Goal: Check status: Check status

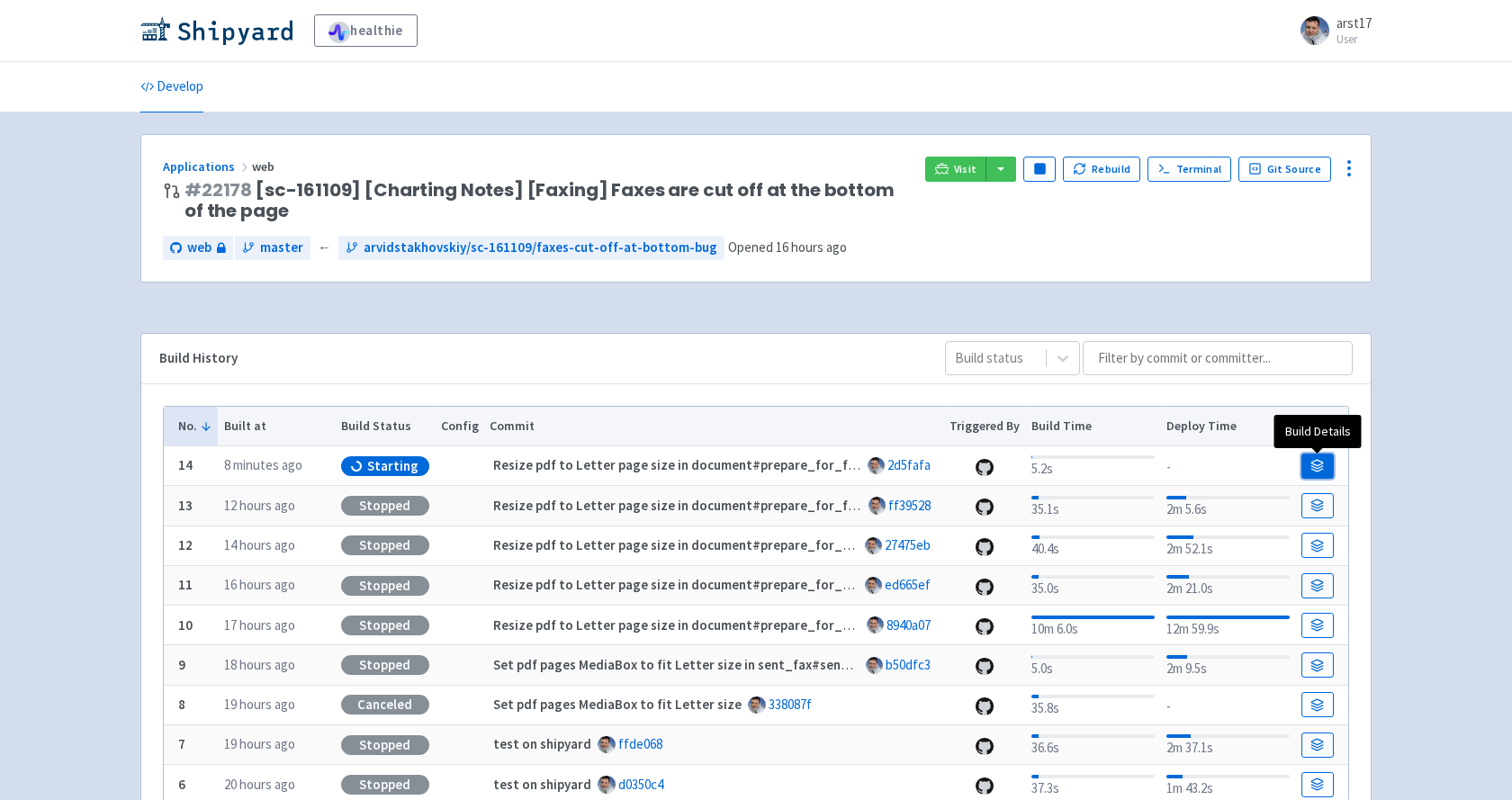
click at [1311, 461] on icon at bounding box center [1318, 466] width 14 height 14
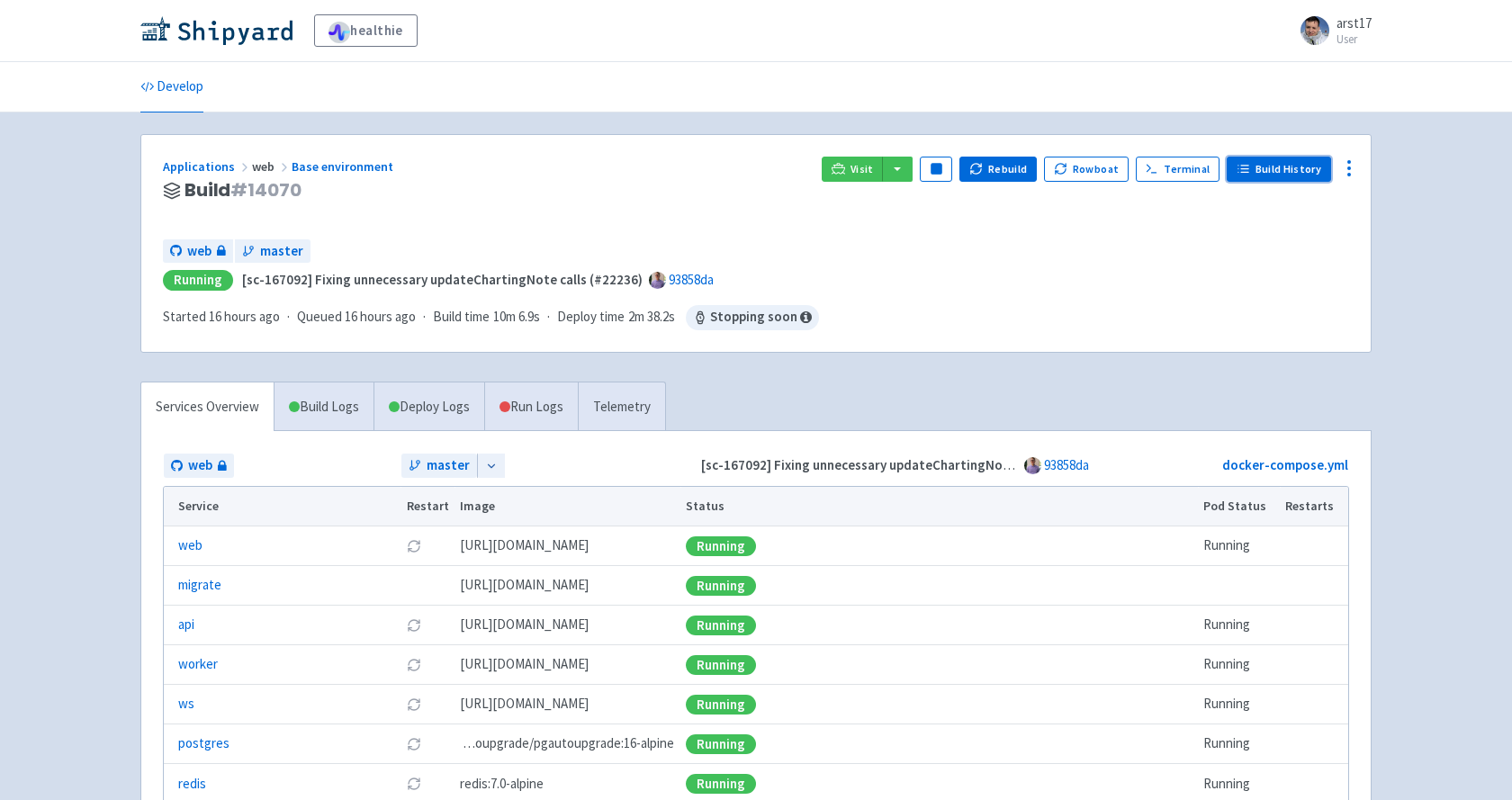
click at [1230, 157] on link "Build History" at bounding box center [1279, 170] width 105 height 26
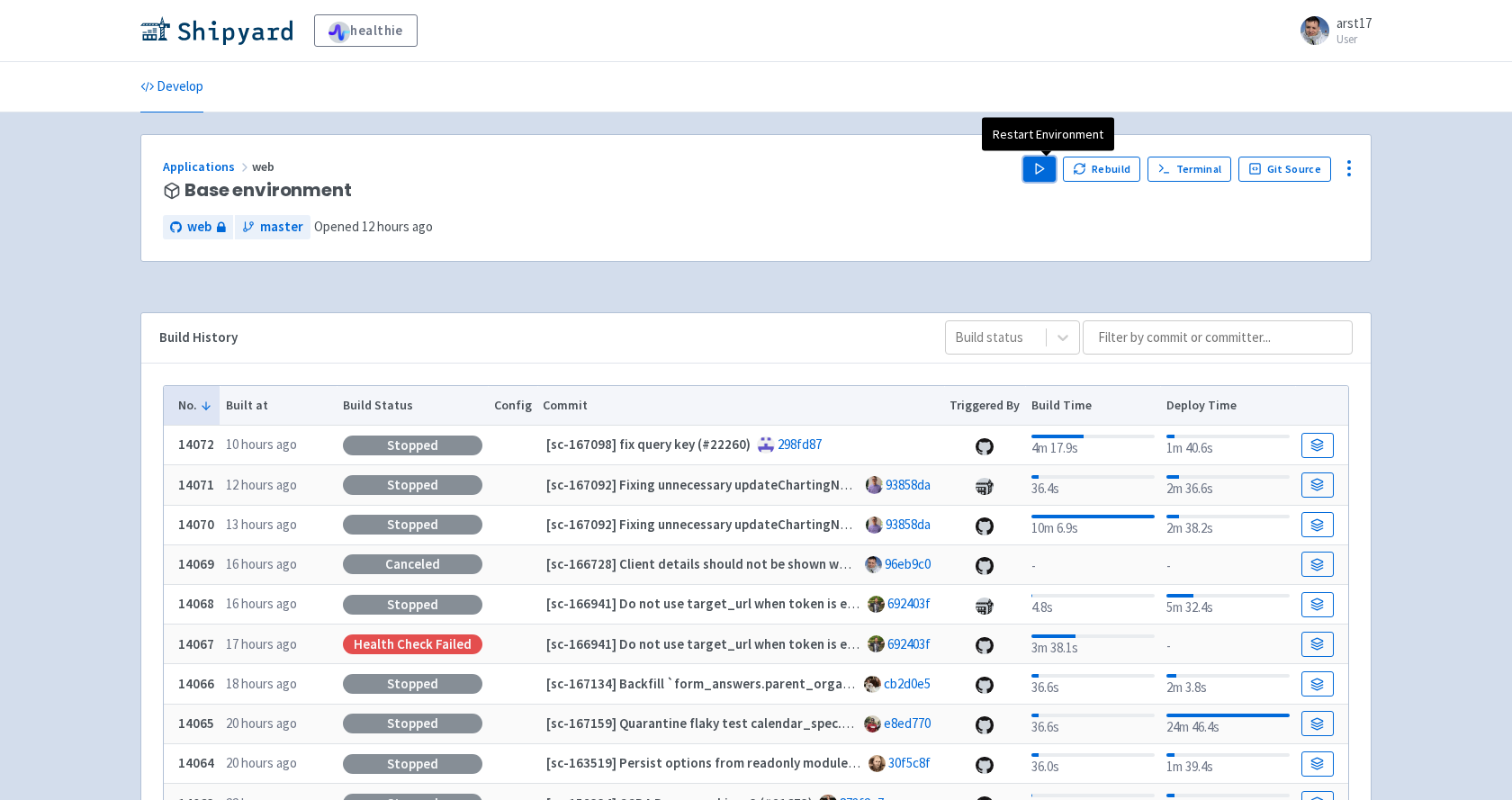
click at [1041, 157] on button "Play" at bounding box center [1040, 170] width 33 height 26
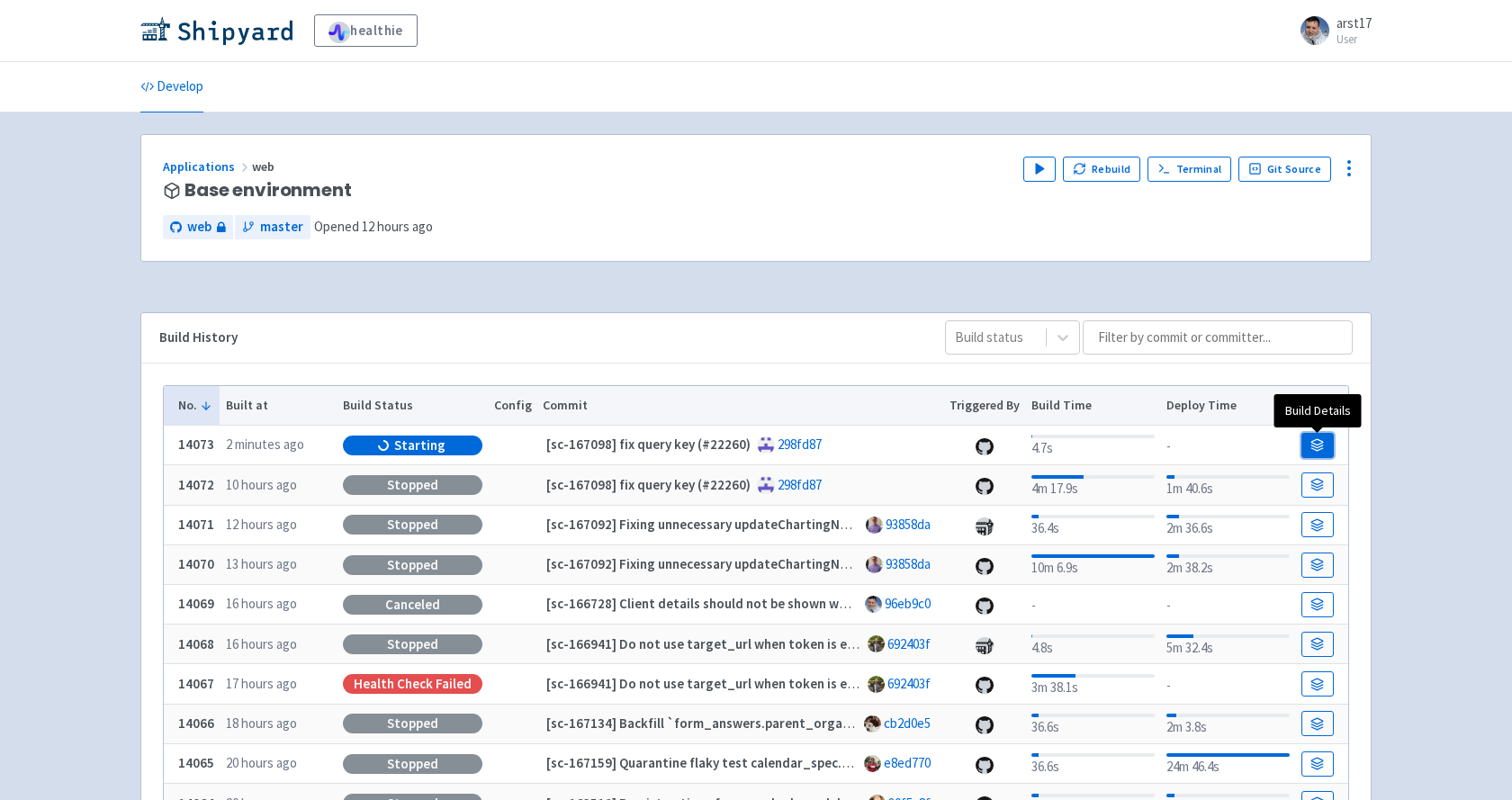
click at [1315, 435] on link at bounding box center [1318, 446] width 33 height 26
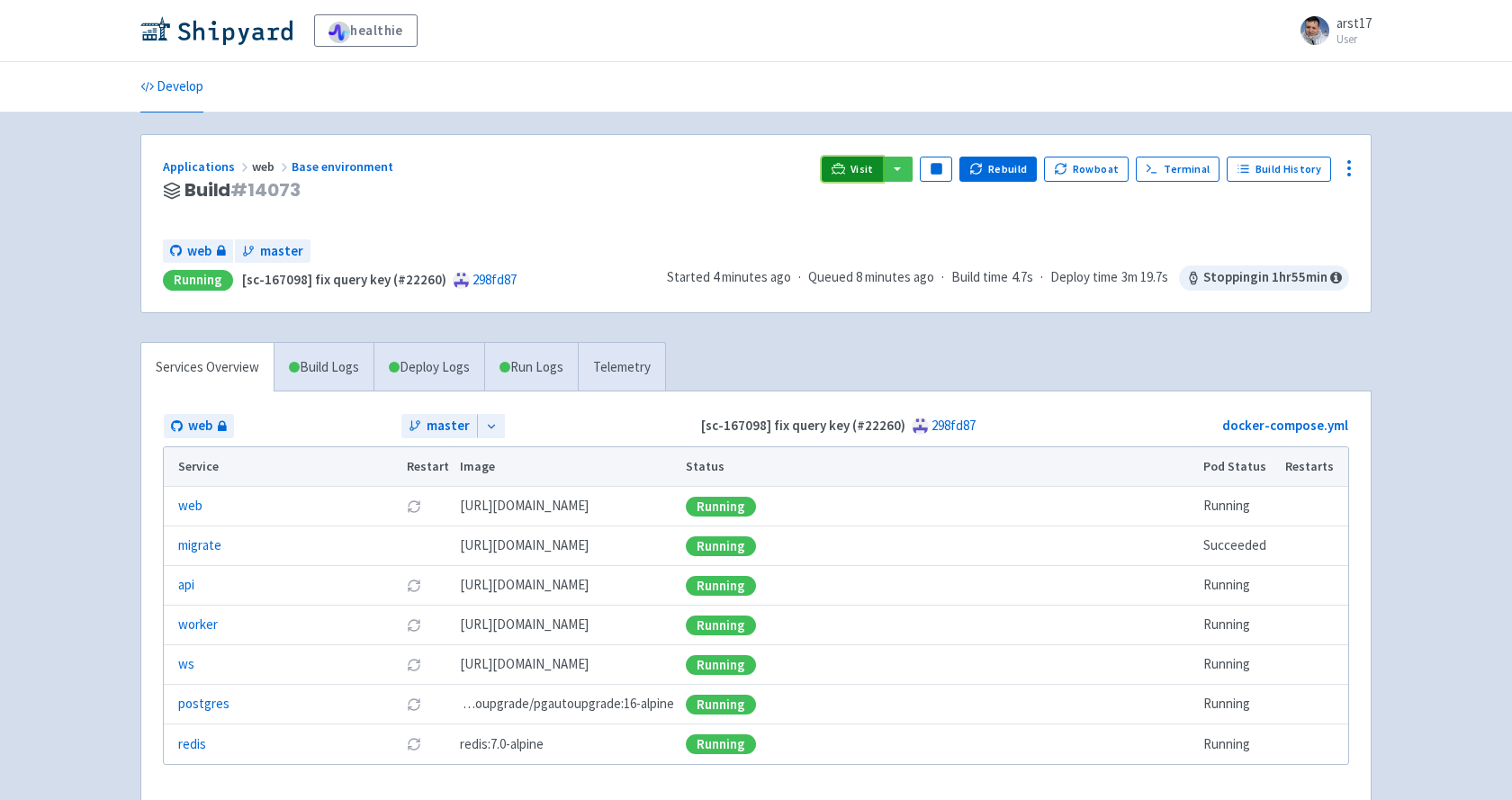
click at [850, 160] on link "Visit" at bounding box center [852, 170] width 61 height 26
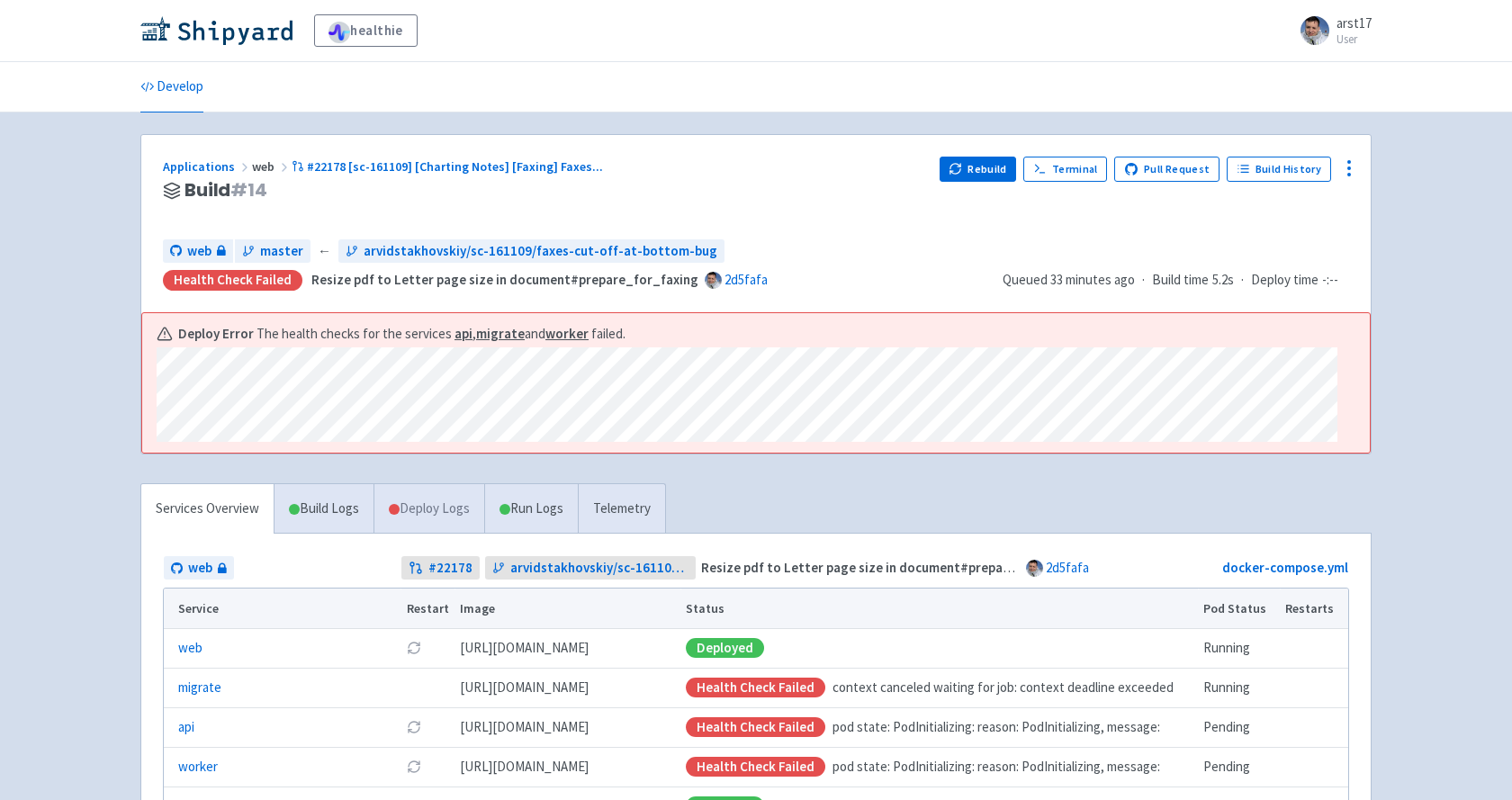
click at [429, 523] on link "Deploy Logs" at bounding box center [429, 509] width 110 height 49
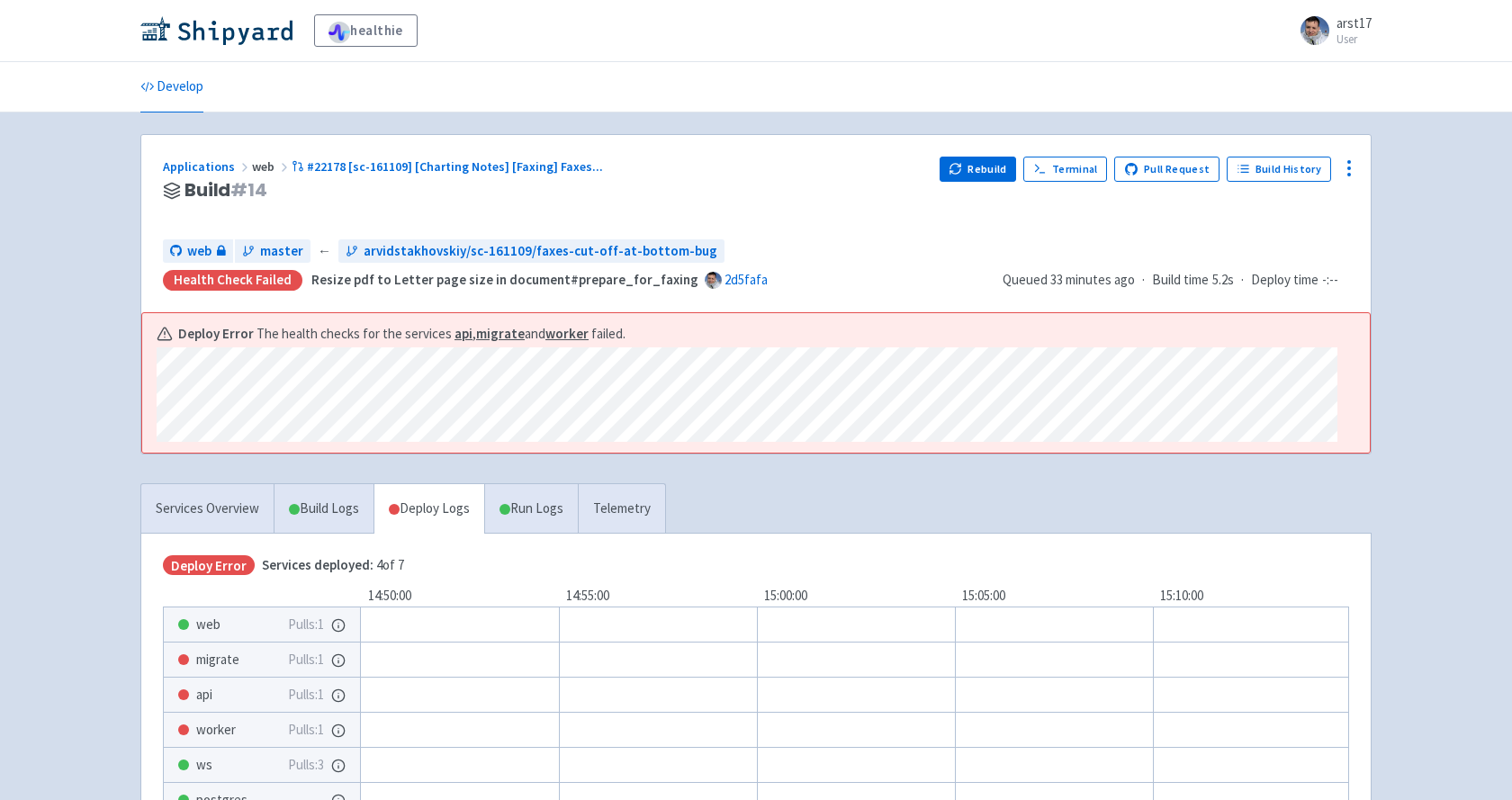
scroll to position [193, 0]
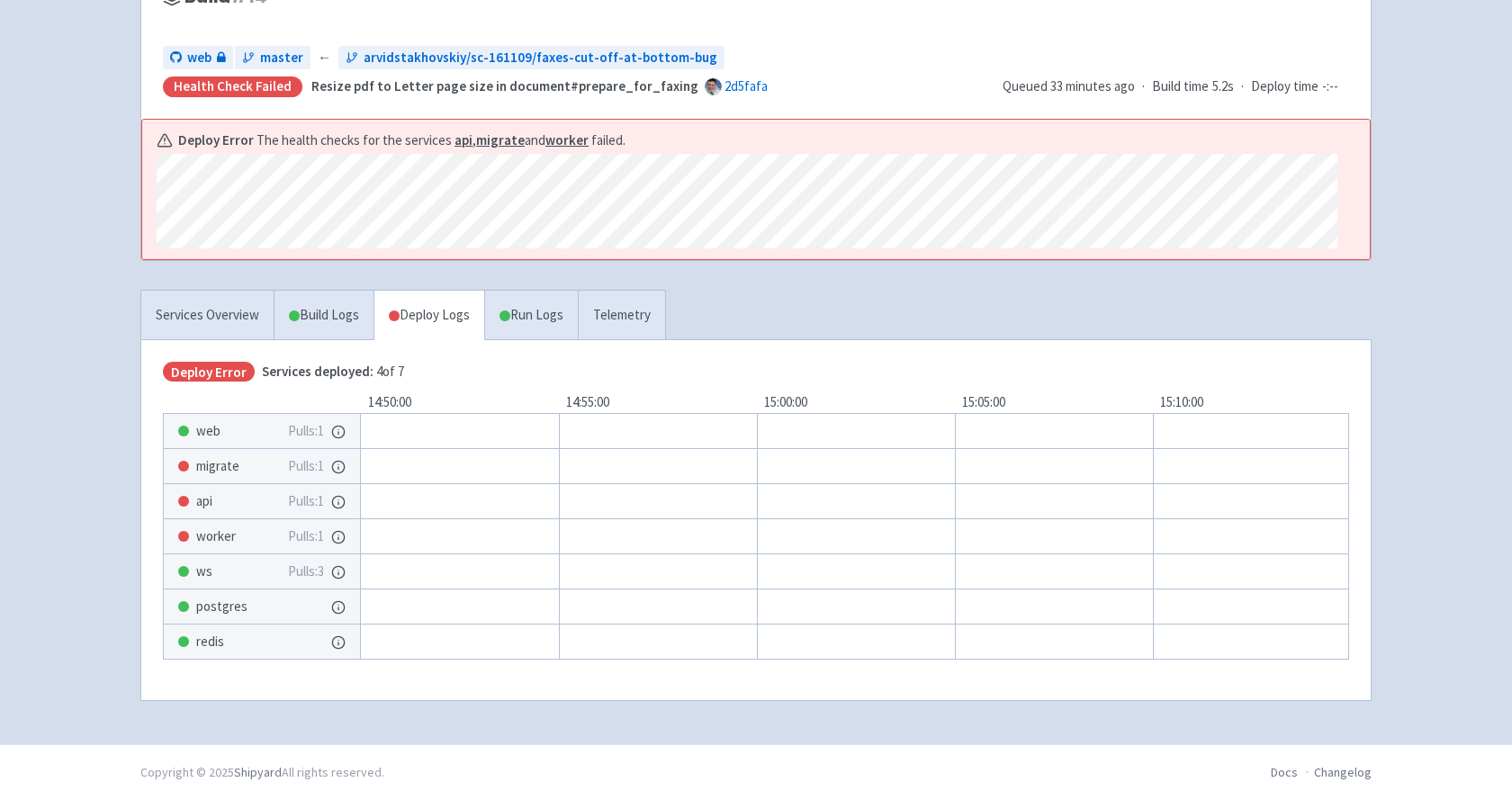
click at [232, 467] on span "migrate" at bounding box center [218, 467] width 43 height 21
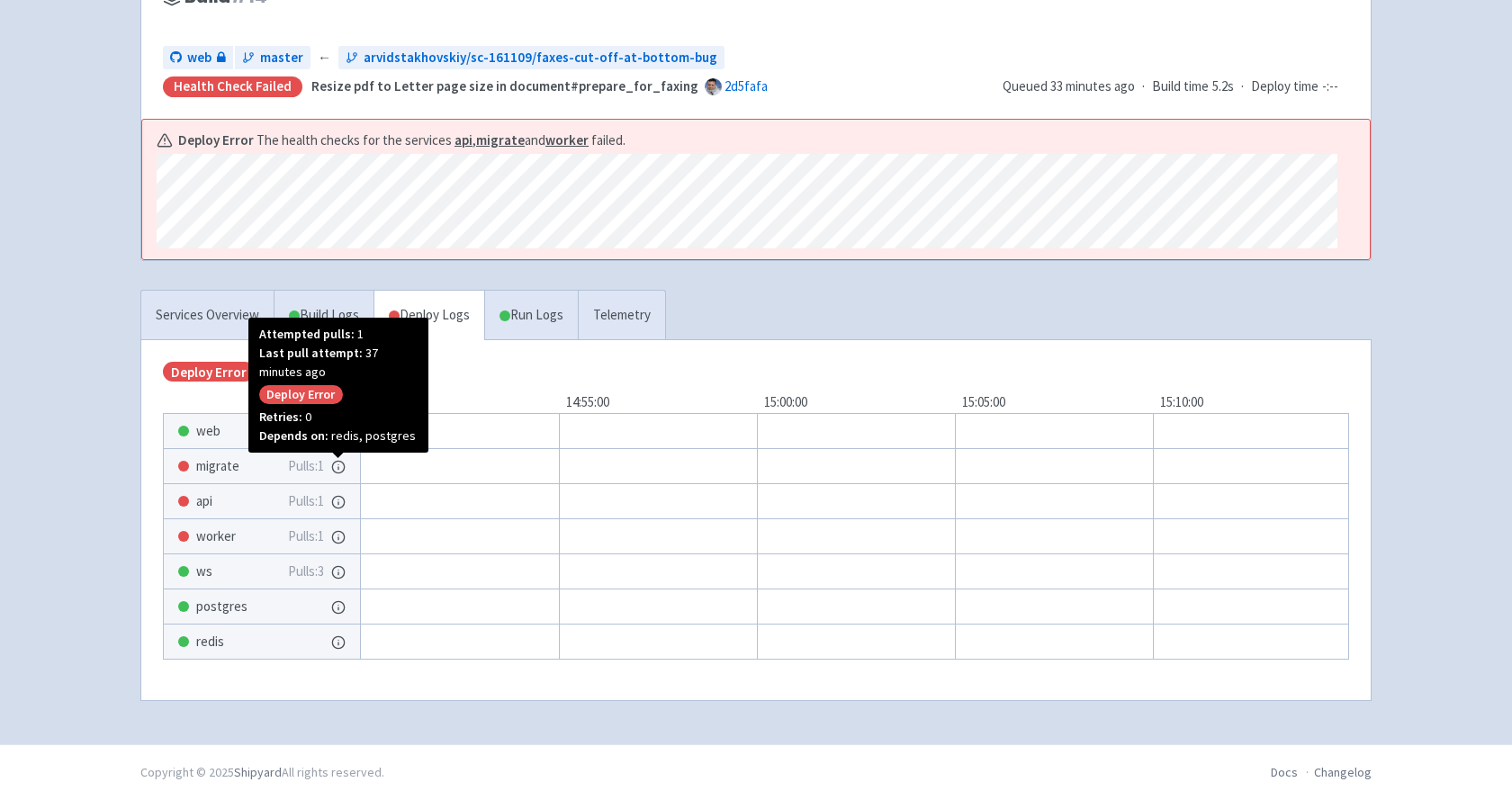
click at [341, 469] on icon at bounding box center [338, 467] width 15 height 15
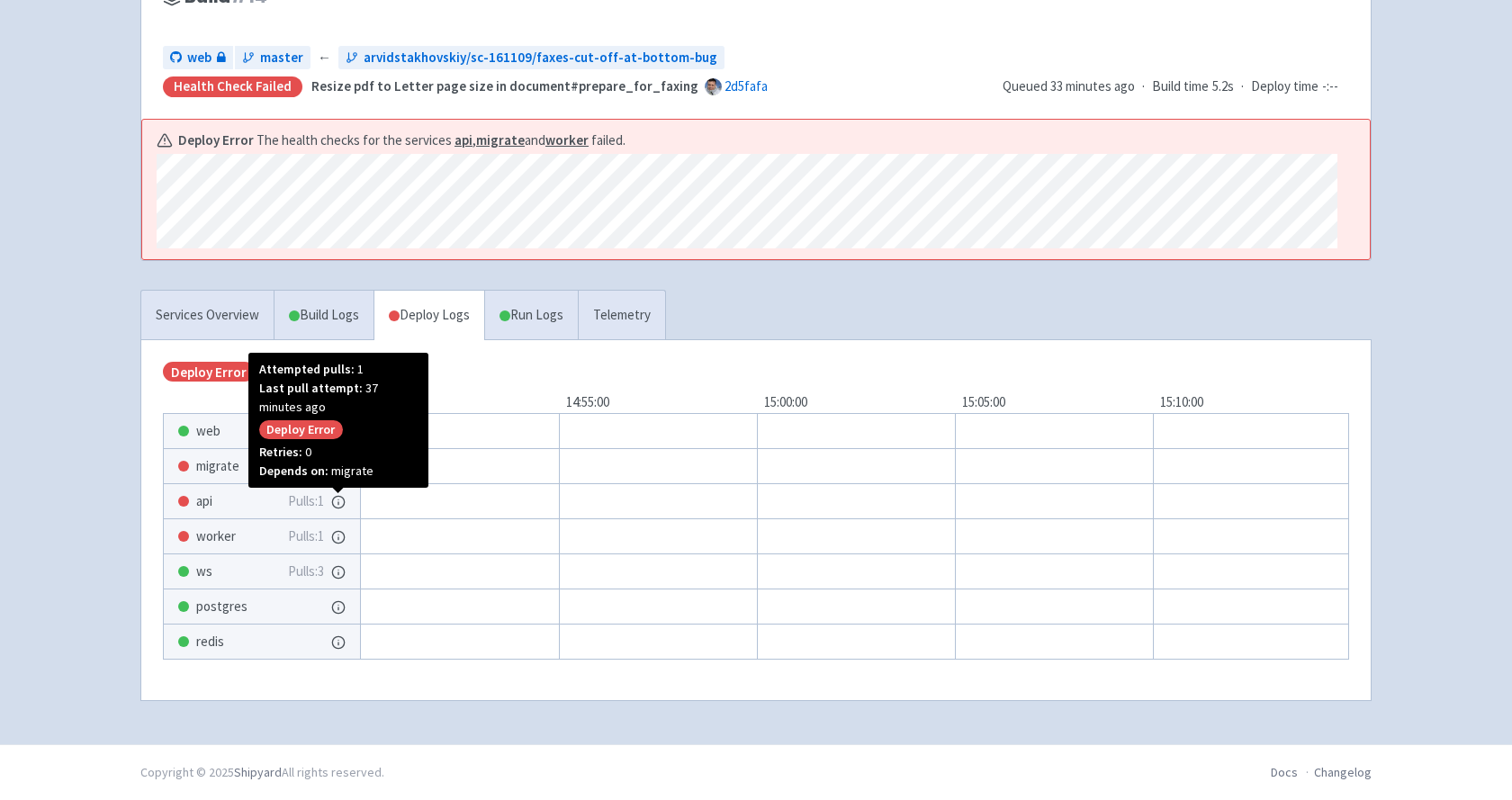
click at [337, 500] on icon at bounding box center [338, 502] width 15 height 15
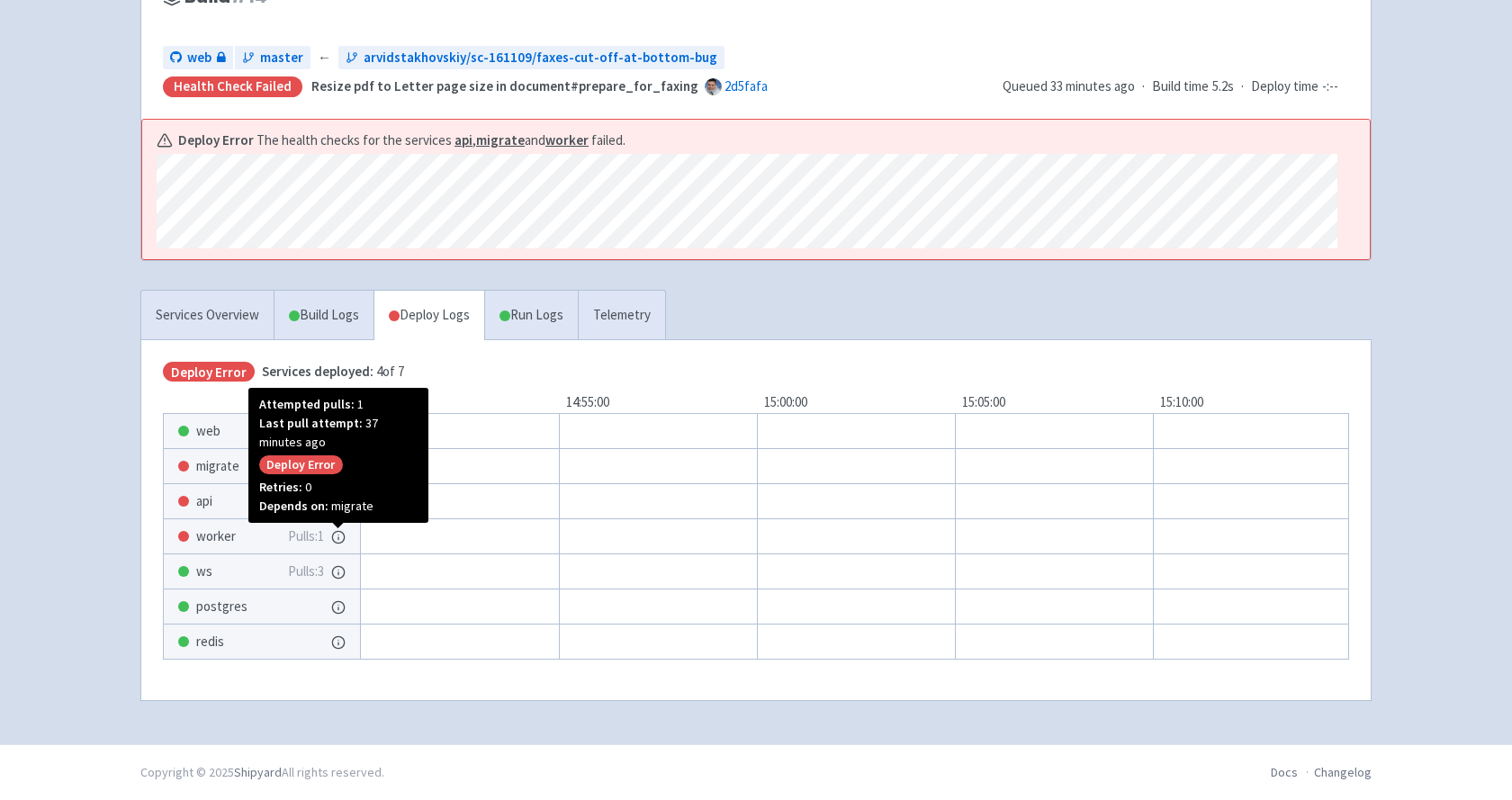
click at [337, 535] on icon at bounding box center [338, 538] width 15 height 15
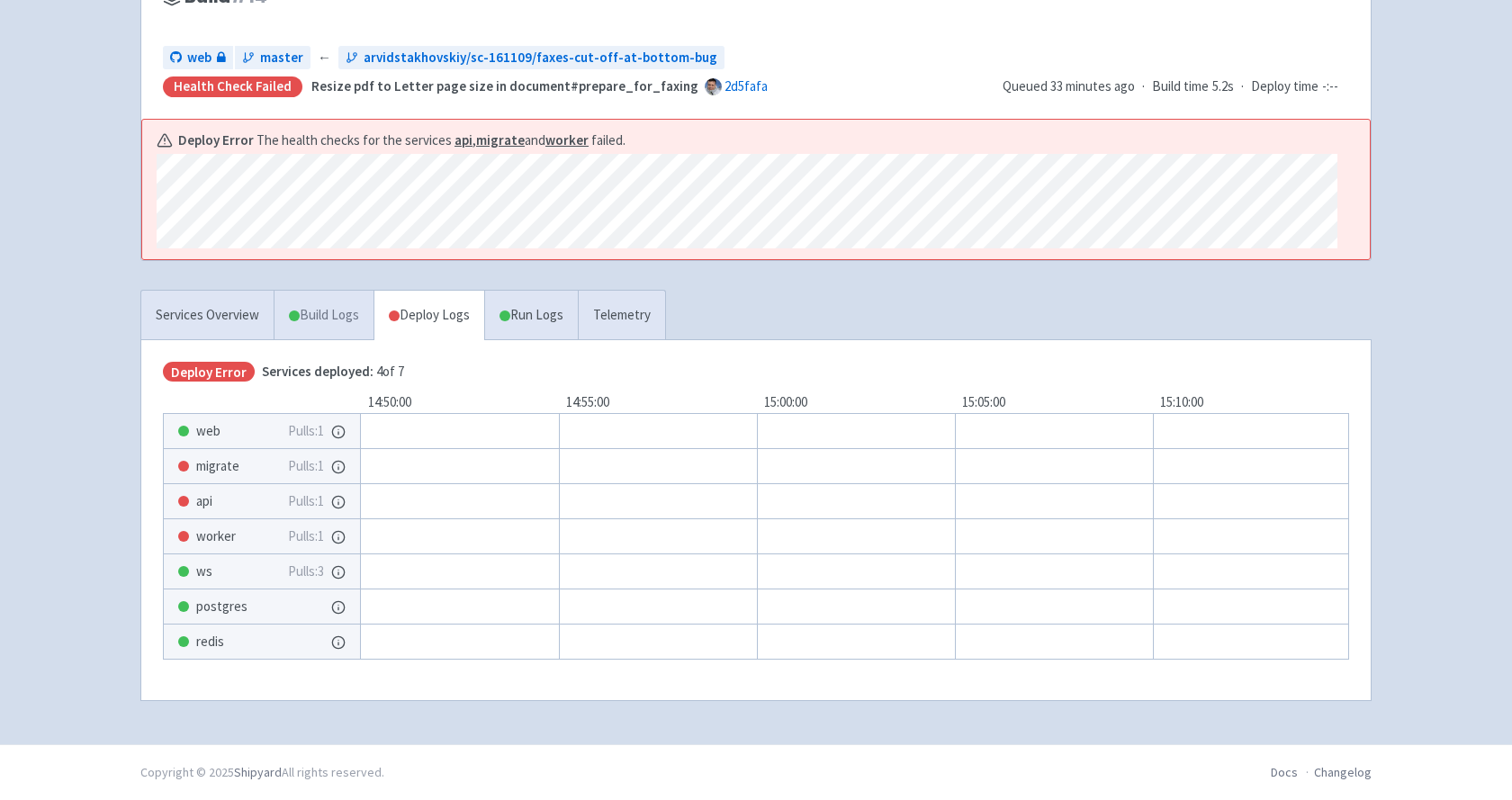
click at [334, 314] on link "Build Logs" at bounding box center [324, 316] width 99 height 49
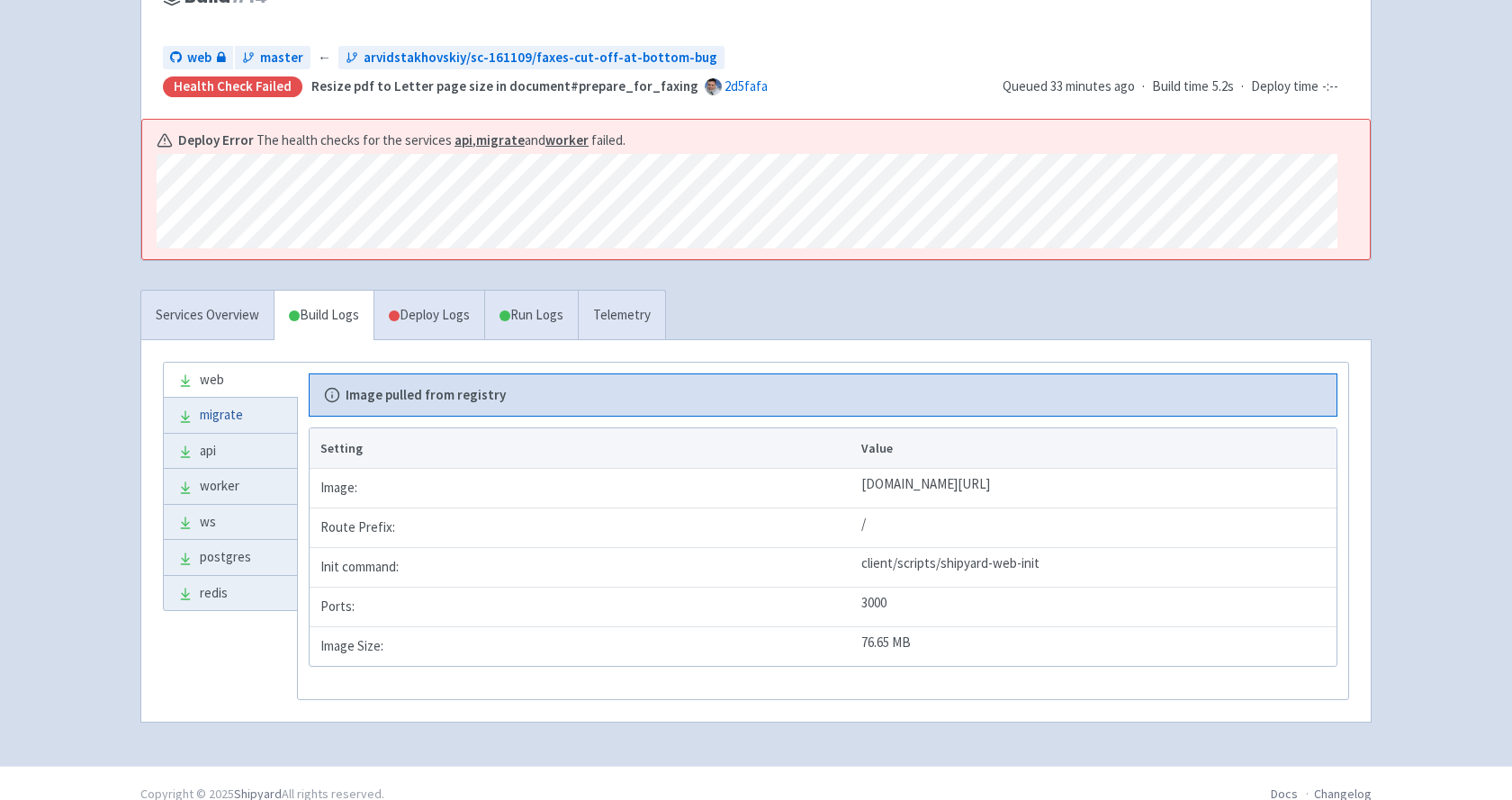
click at [242, 420] on link "migrate" at bounding box center [230, 415] width 133 height 36
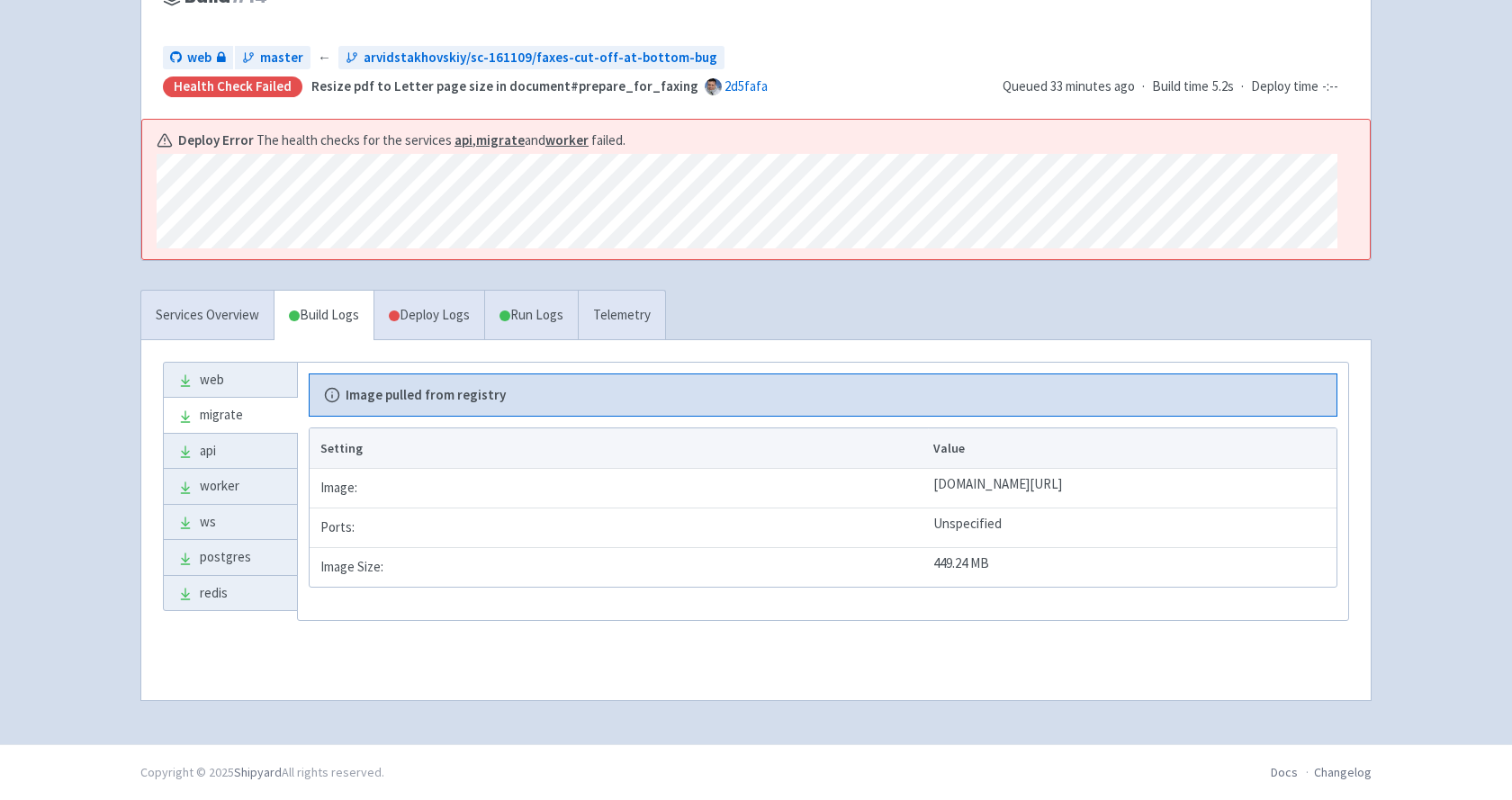
click at [491, 141] on strong "migrate" at bounding box center [500, 139] width 48 height 17
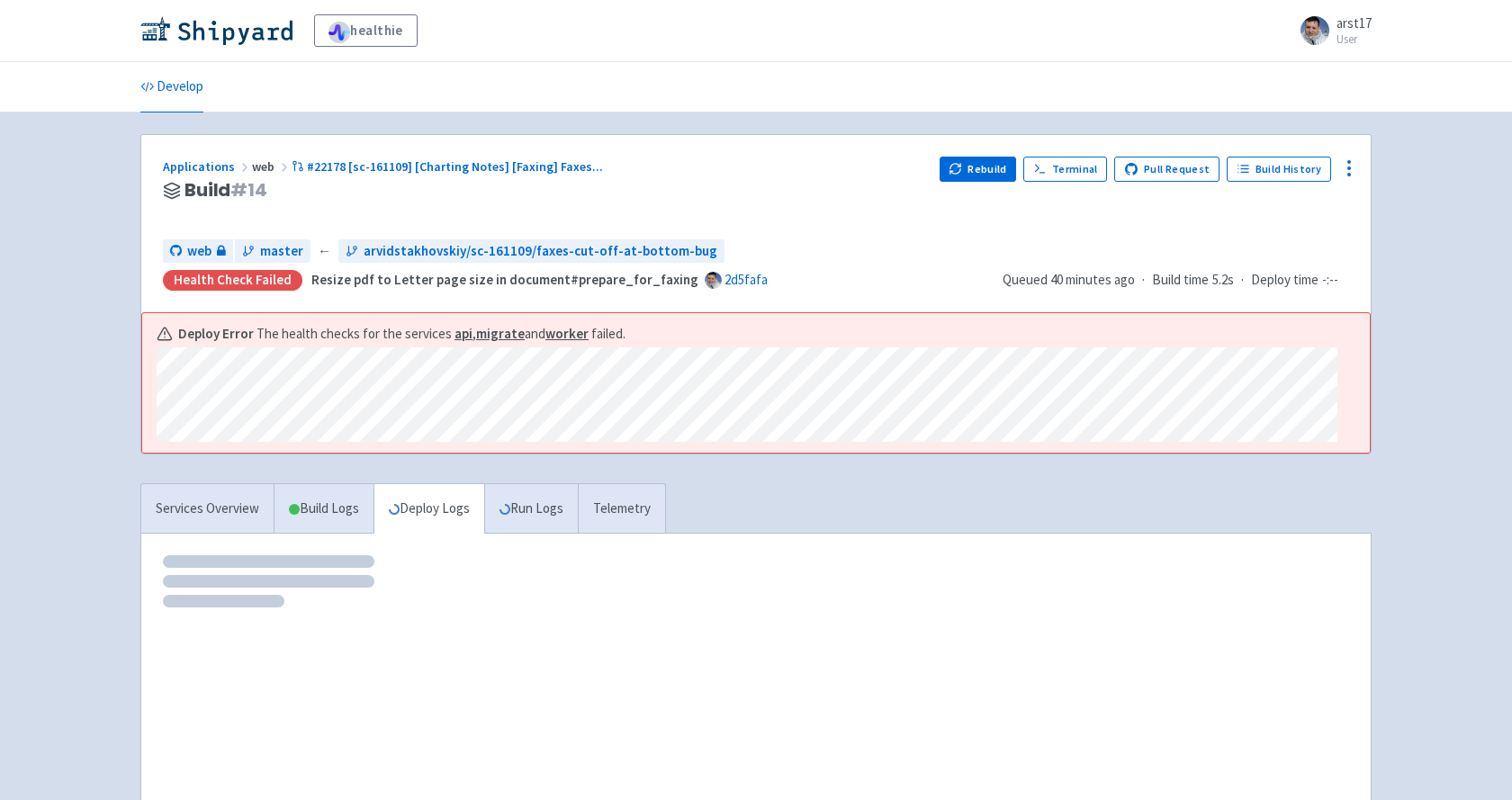
scroll to position [109, 0]
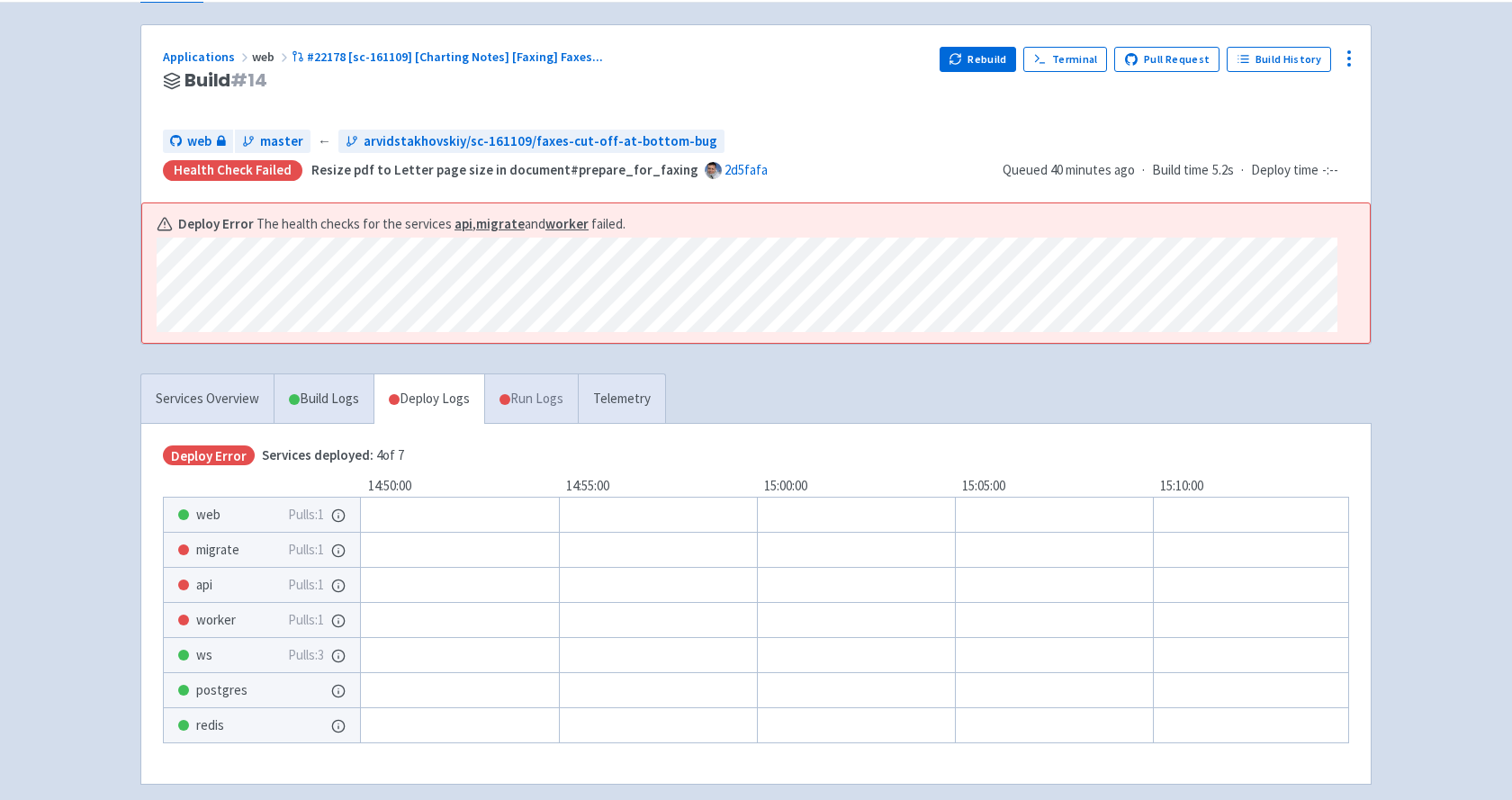
click at [556, 419] on link "Run Logs" at bounding box center [531, 400] width 94 height 49
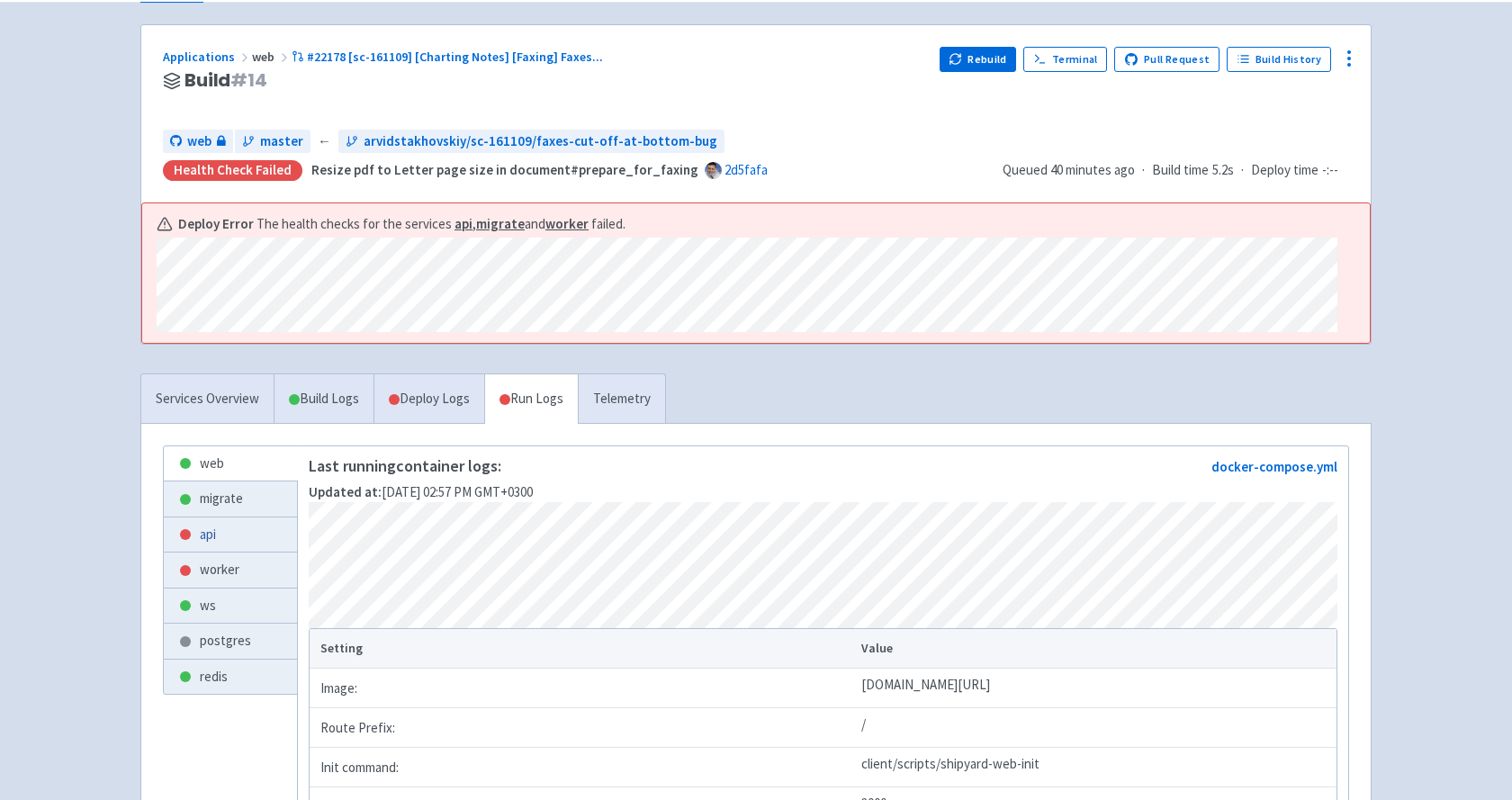
click at [222, 535] on link "api" at bounding box center [230, 536] width 133 height 36
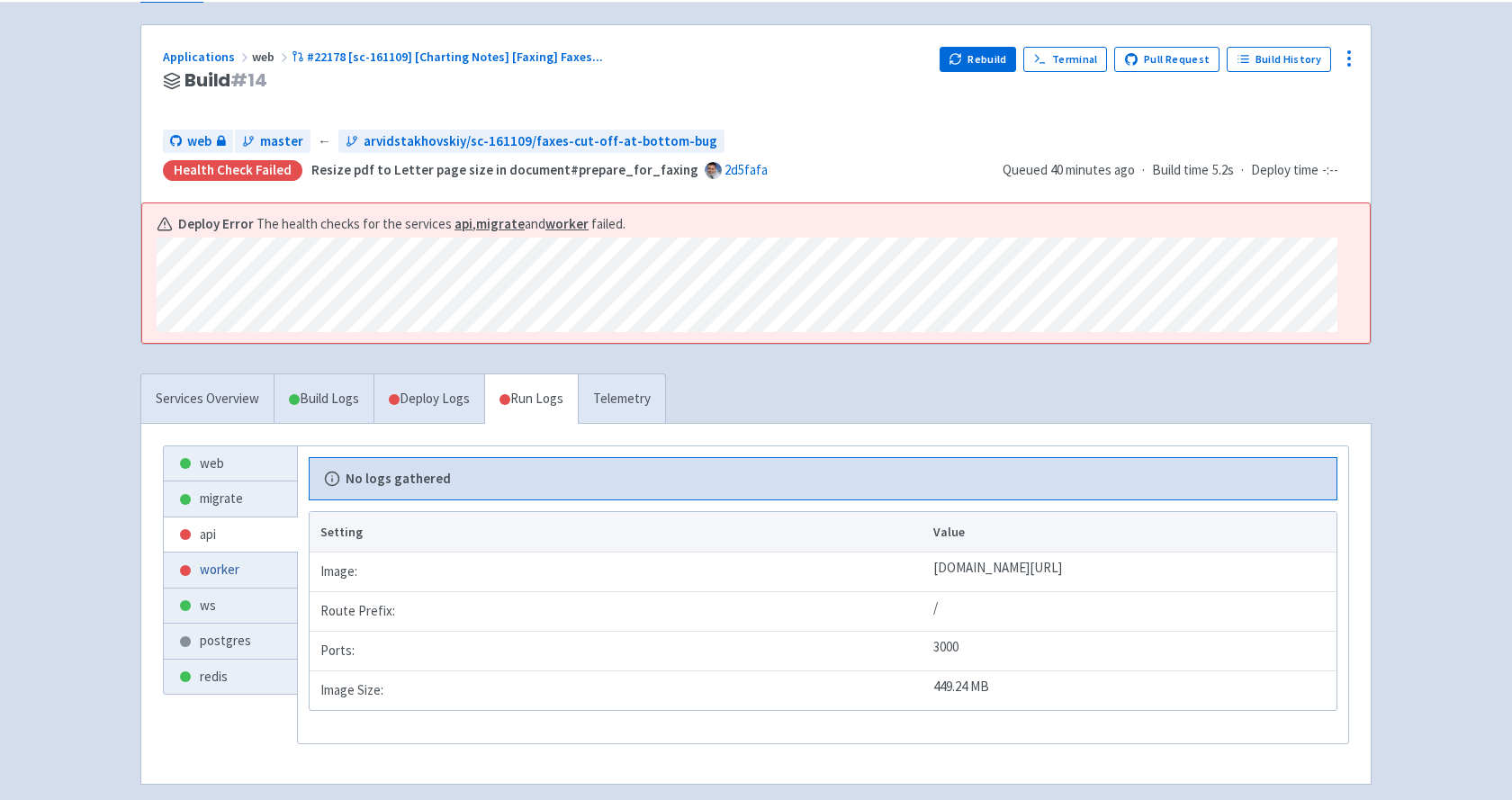
click at [235, 572] on link "worker" at bounding box center [230, 570] width 133 height 36
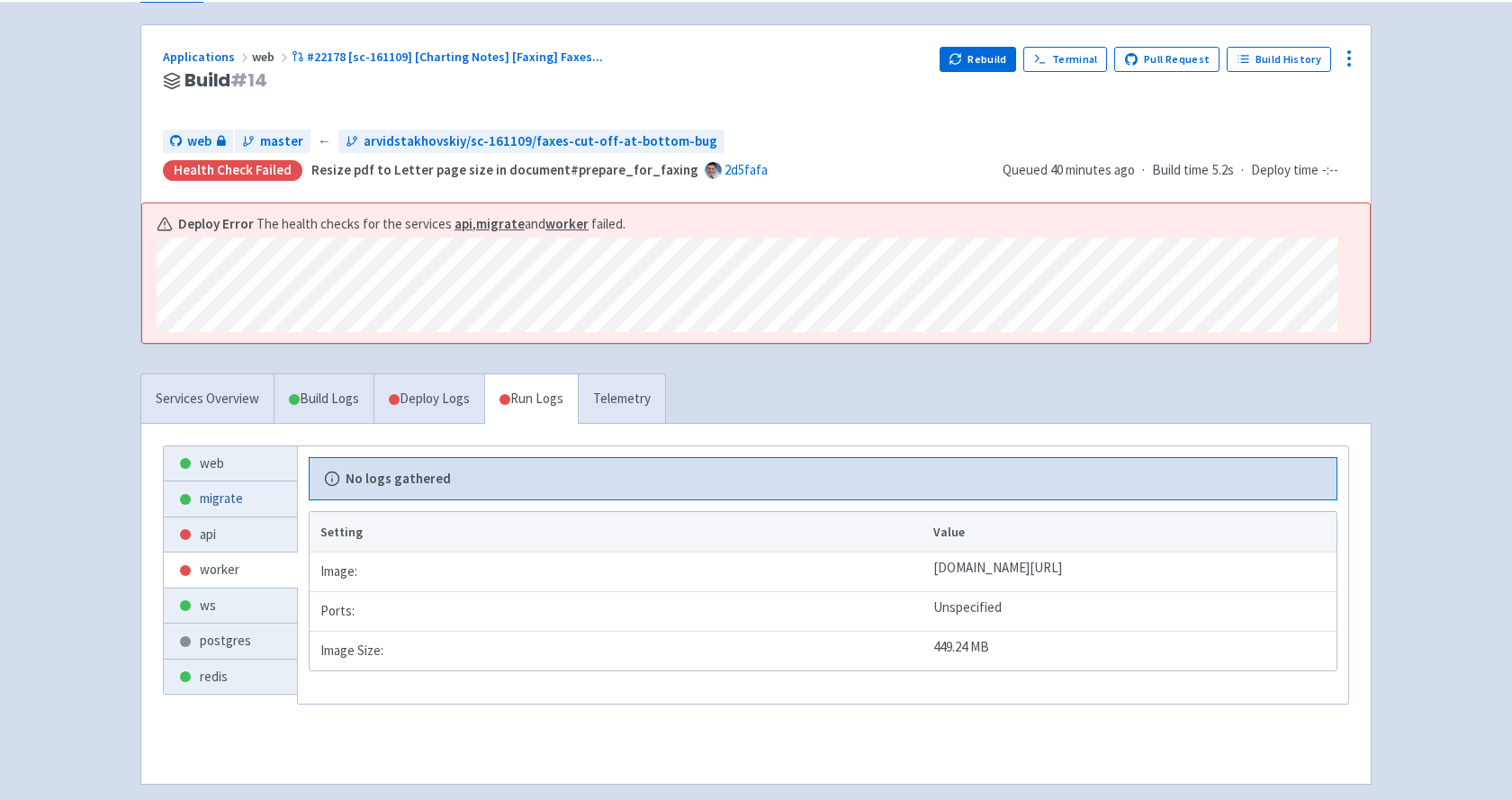
click at [234, 492] on link "migrate" at bounding box center [230, 499] width 133 height 36
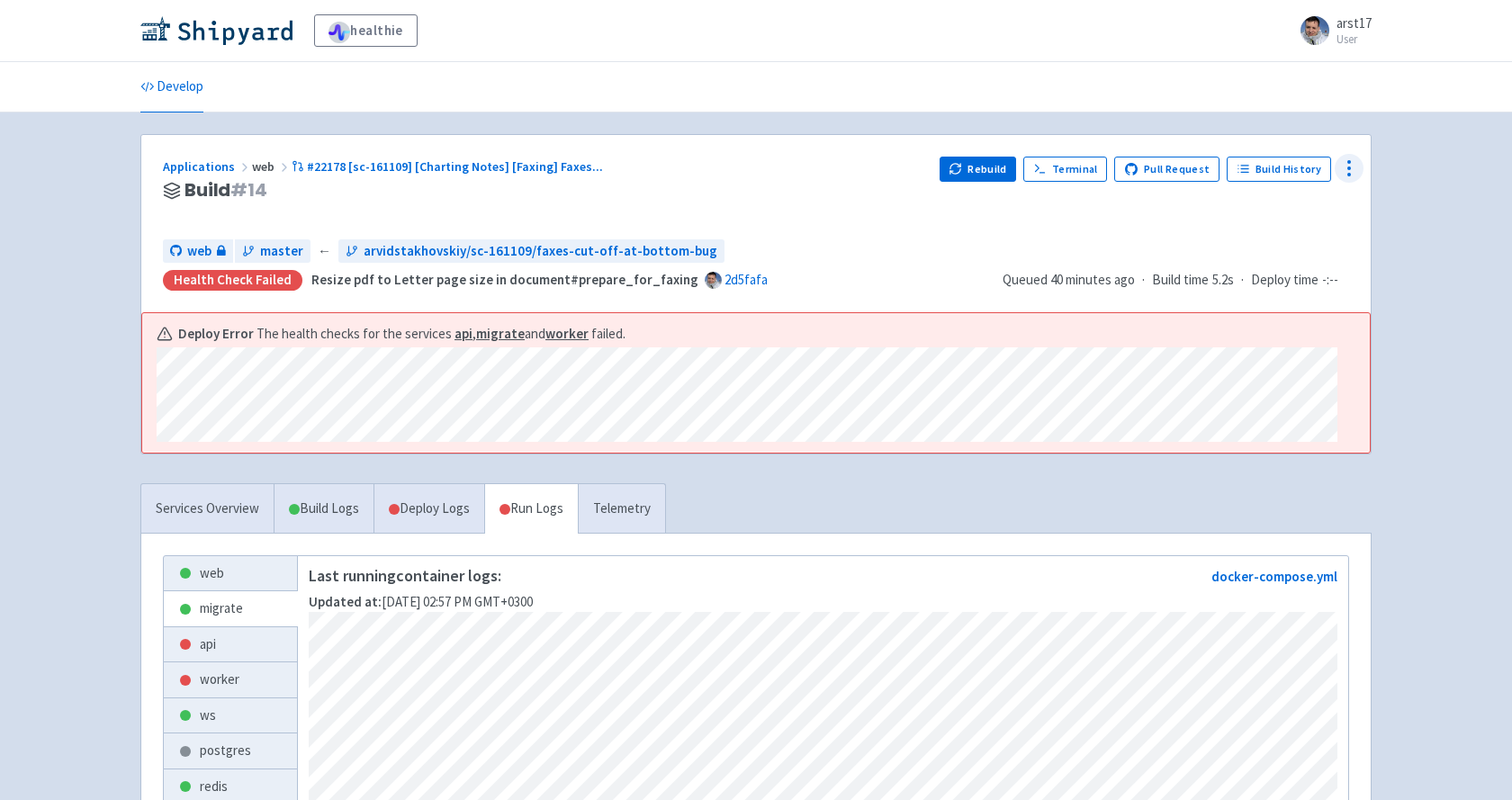
click at [1342, 173] on icon at bounding box center [1349, 169] width 22 height 22
click at [1263, 235] on span "Data Dashboard" at bounding box center [1266, 242] width 91 height 26
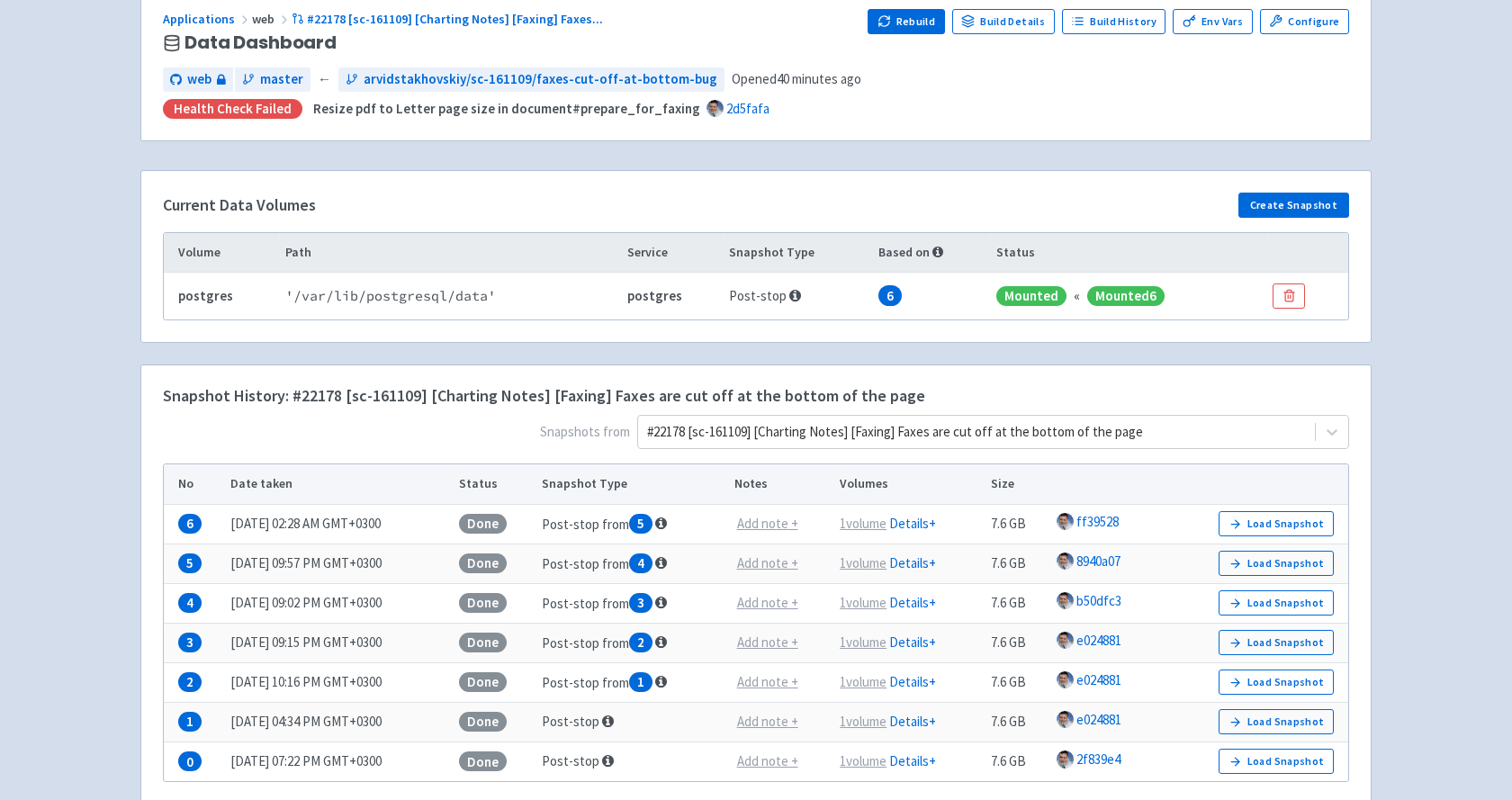
scroll to position [273, 0]
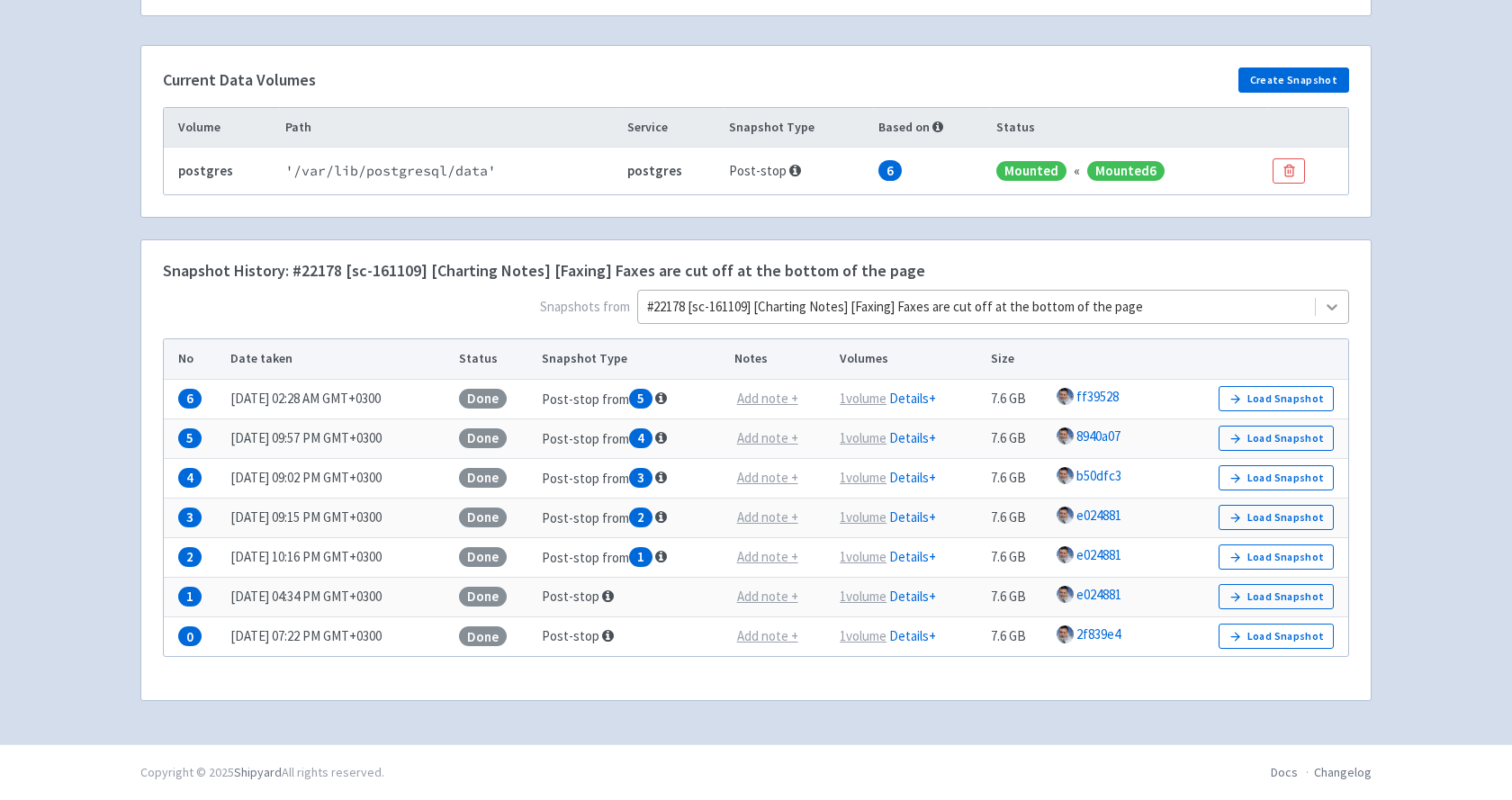
click at [1332, 304] on icon at bounding box center [1332, 307] width 18 height 18
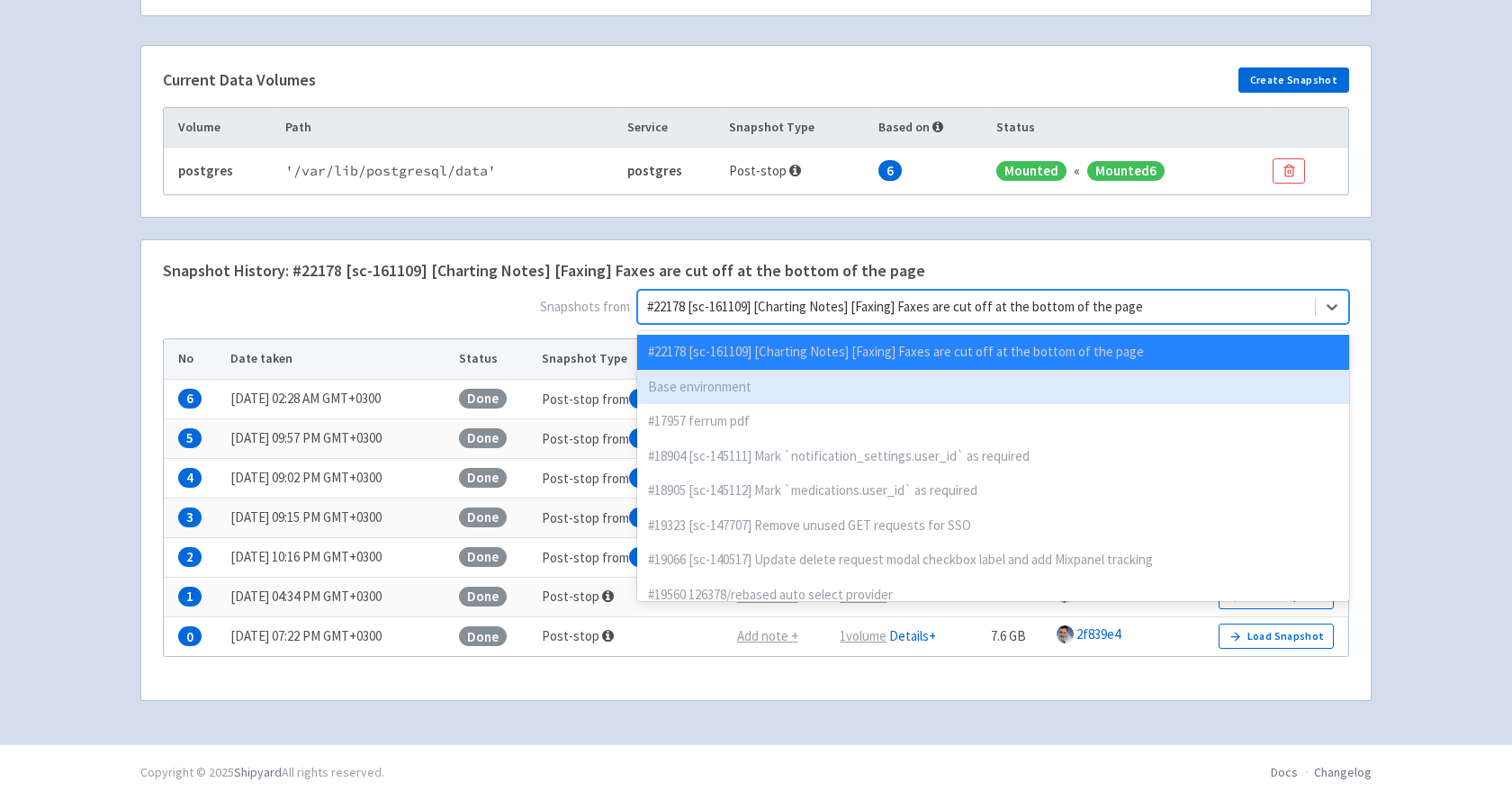
click at [900, 391] on div "Base environment" at bounding box center [993, 388] width 712 height 36
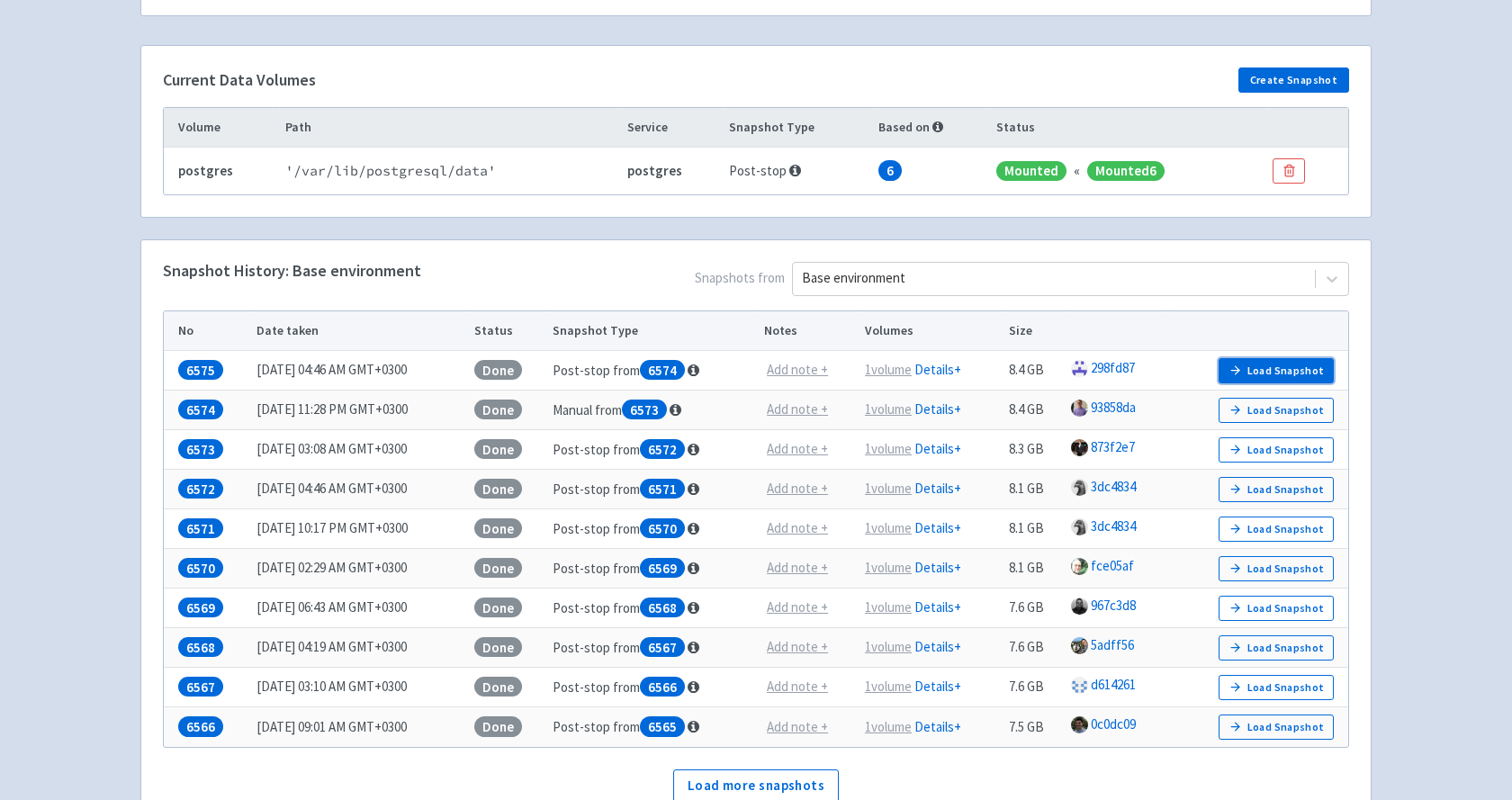
click at [1242, 371] on icon "button" at bounding box center [1236, 371] width 14 height 14
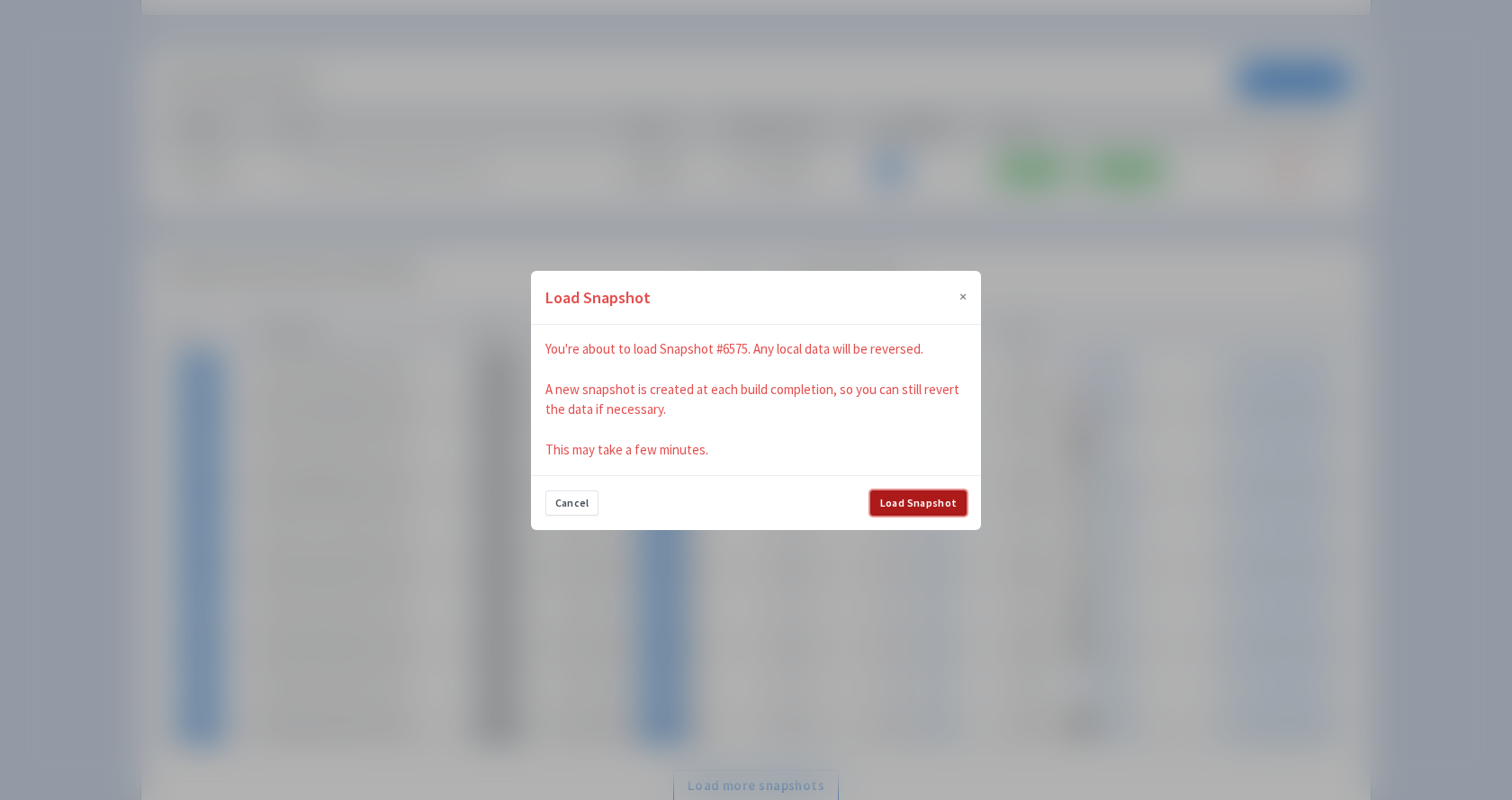
click at [898, 502] on button "Load Snapshot" at bounding box center [918, 503] width 97 height 26
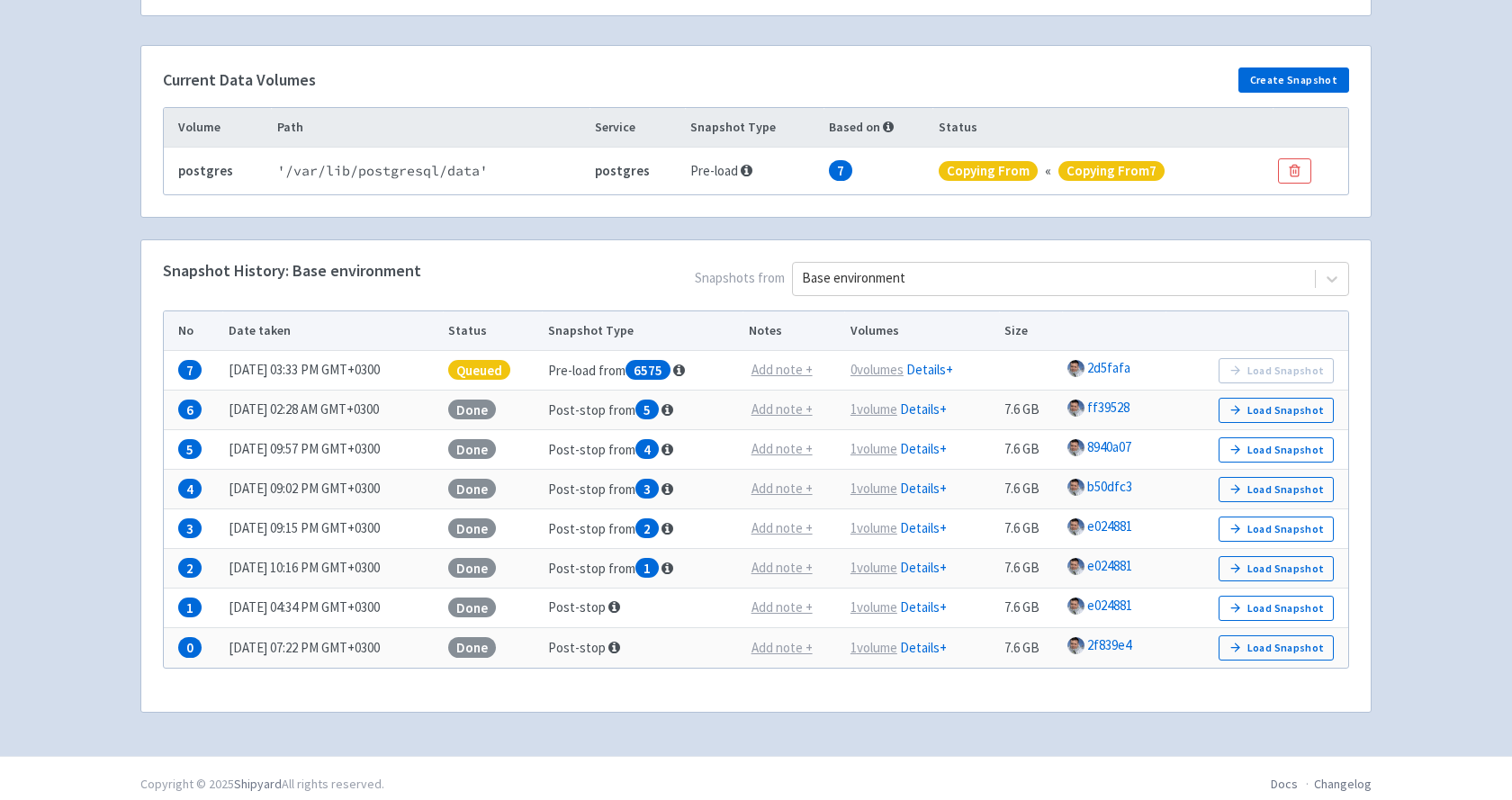
scroll to position [0, 0]
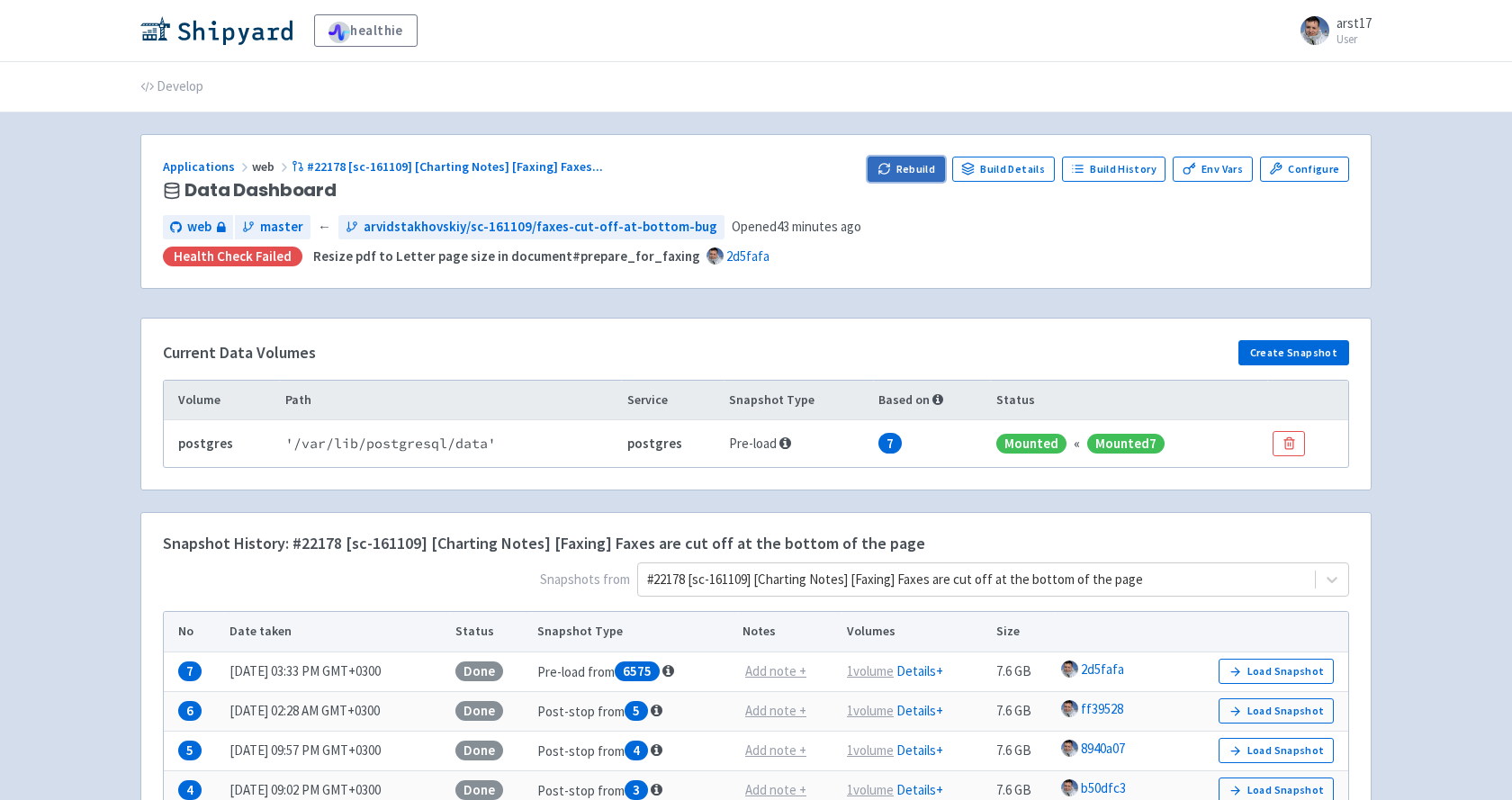
click at [901, 172] on button "Rebuild" at bounding box center [906, 170] width 77 height 26
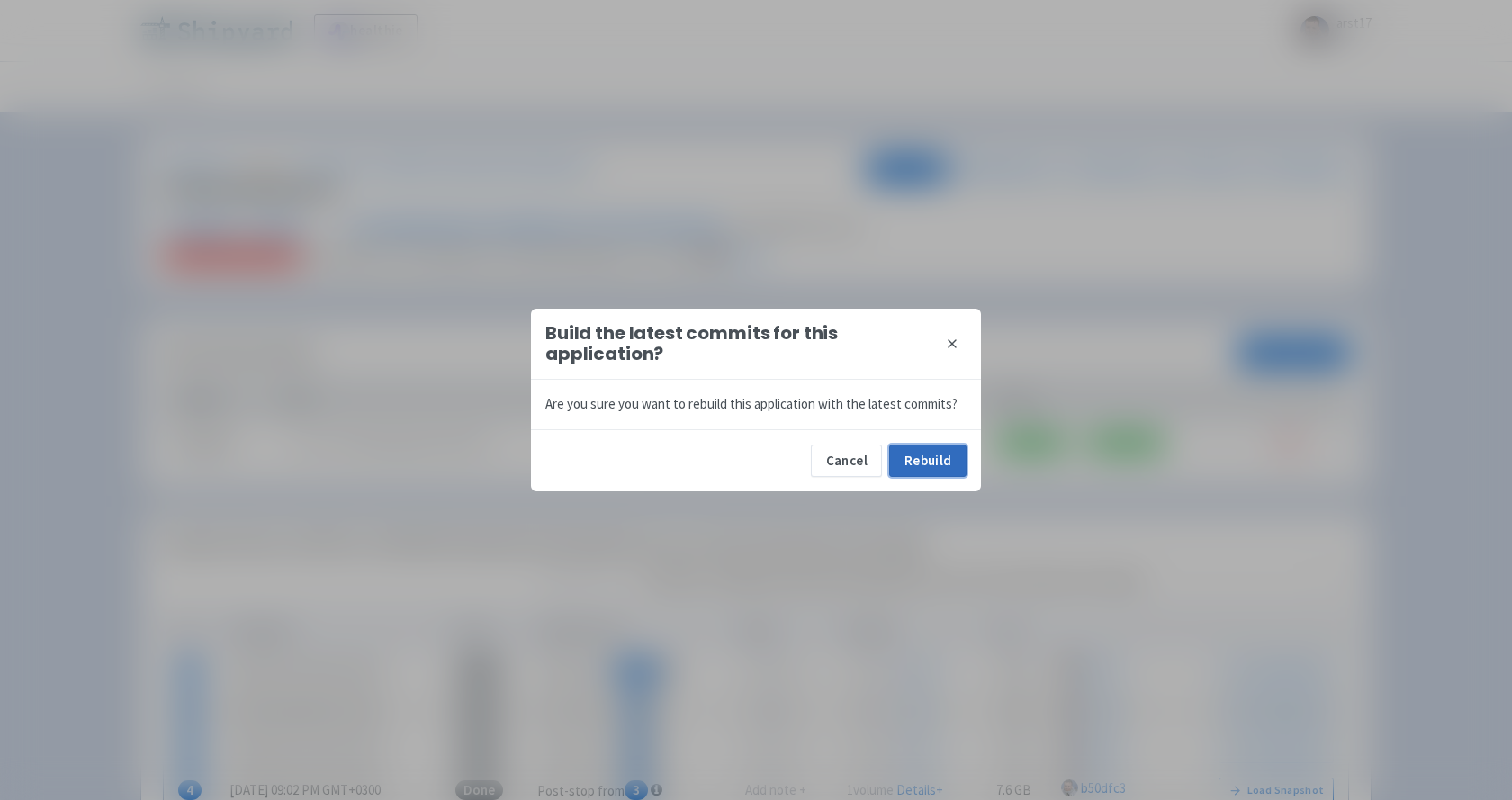
click at [927, 453] on button "Rebuild" at bounding box center [928, 461] width 77 height 33
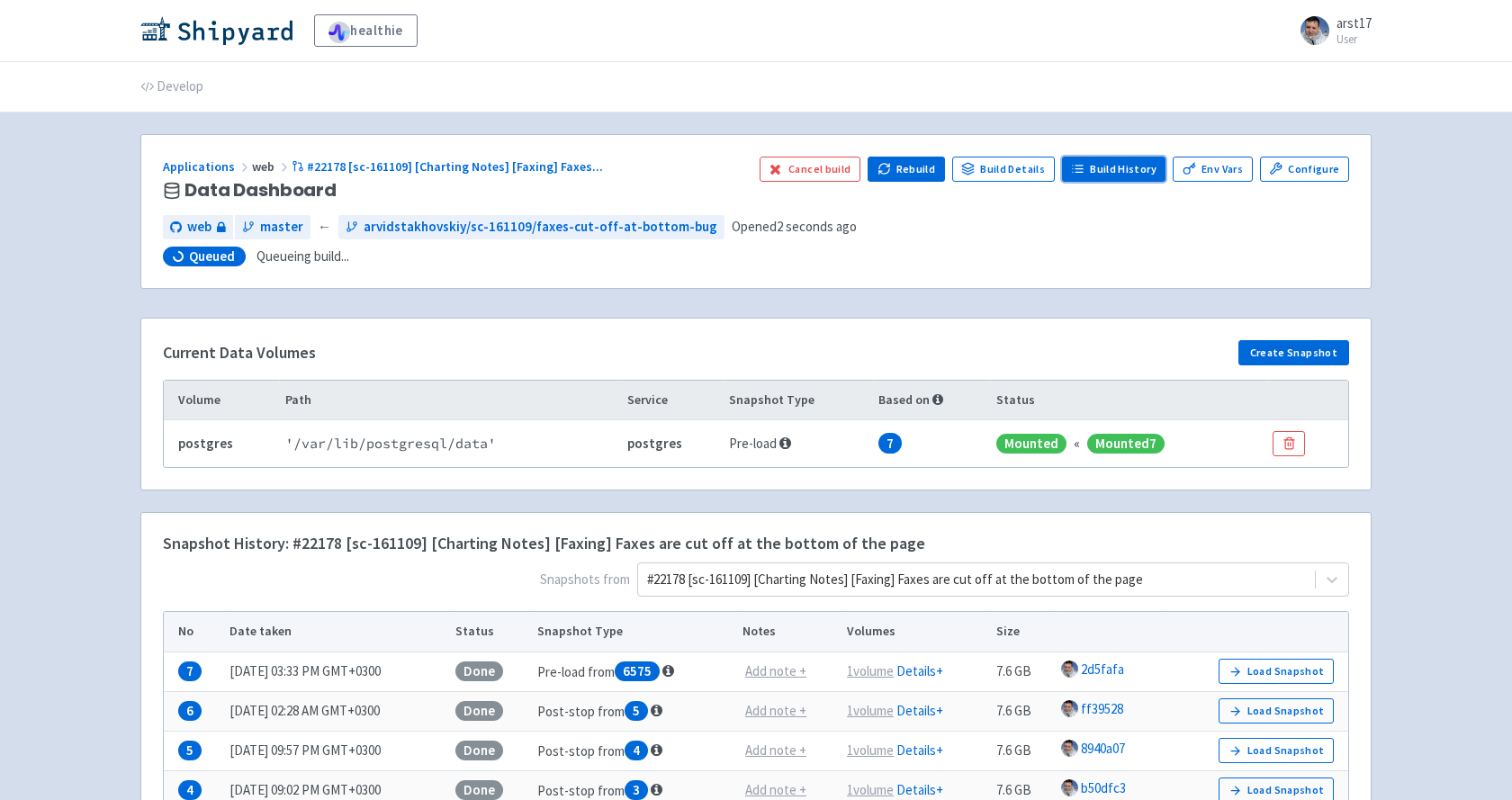
click at [1073, 170] on line at bounding box center [1073, 170] width 0 height 0
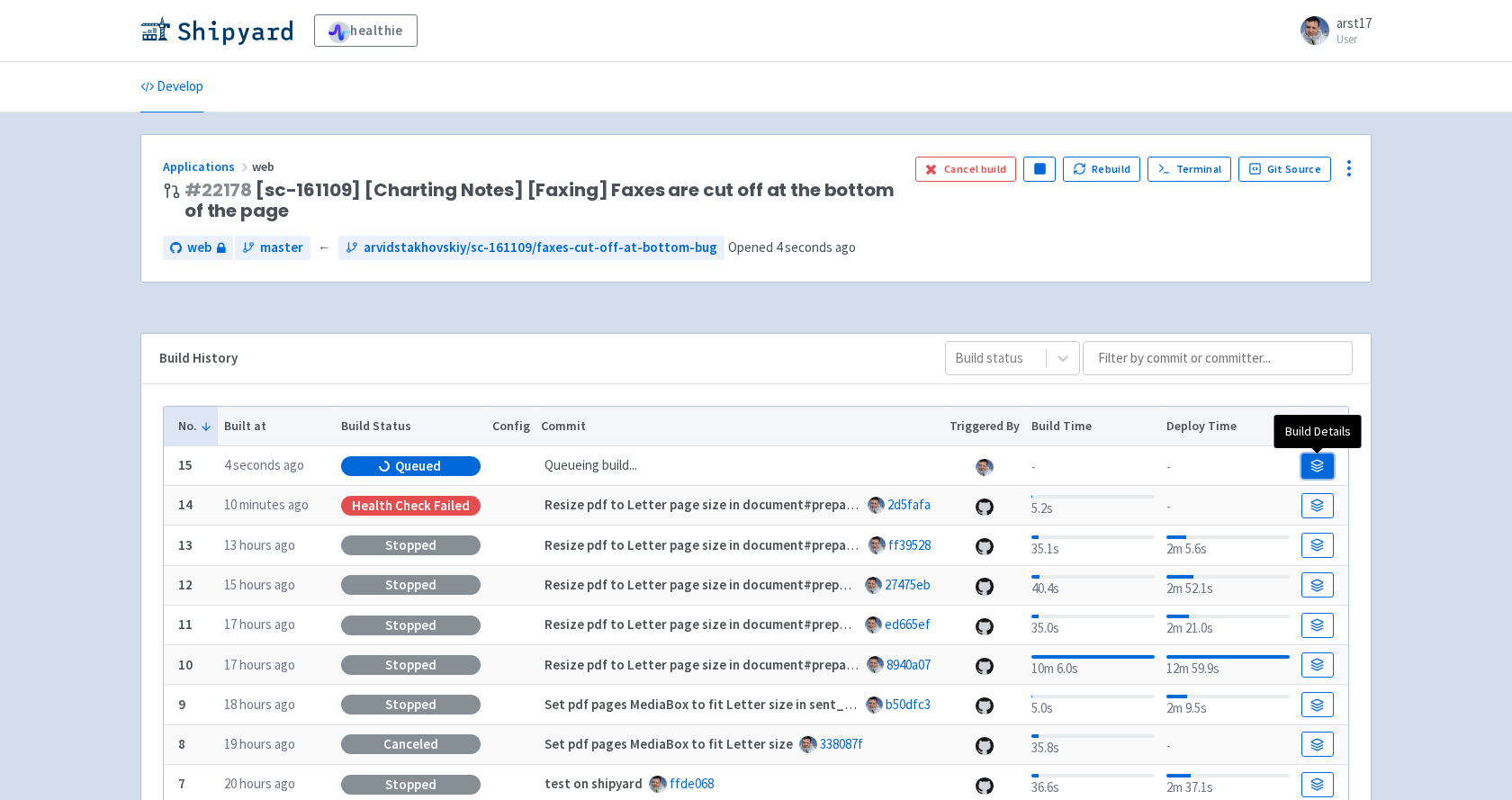
click at [1318, 461] on icon at bounding box center [1318, 466] width 14 height 14
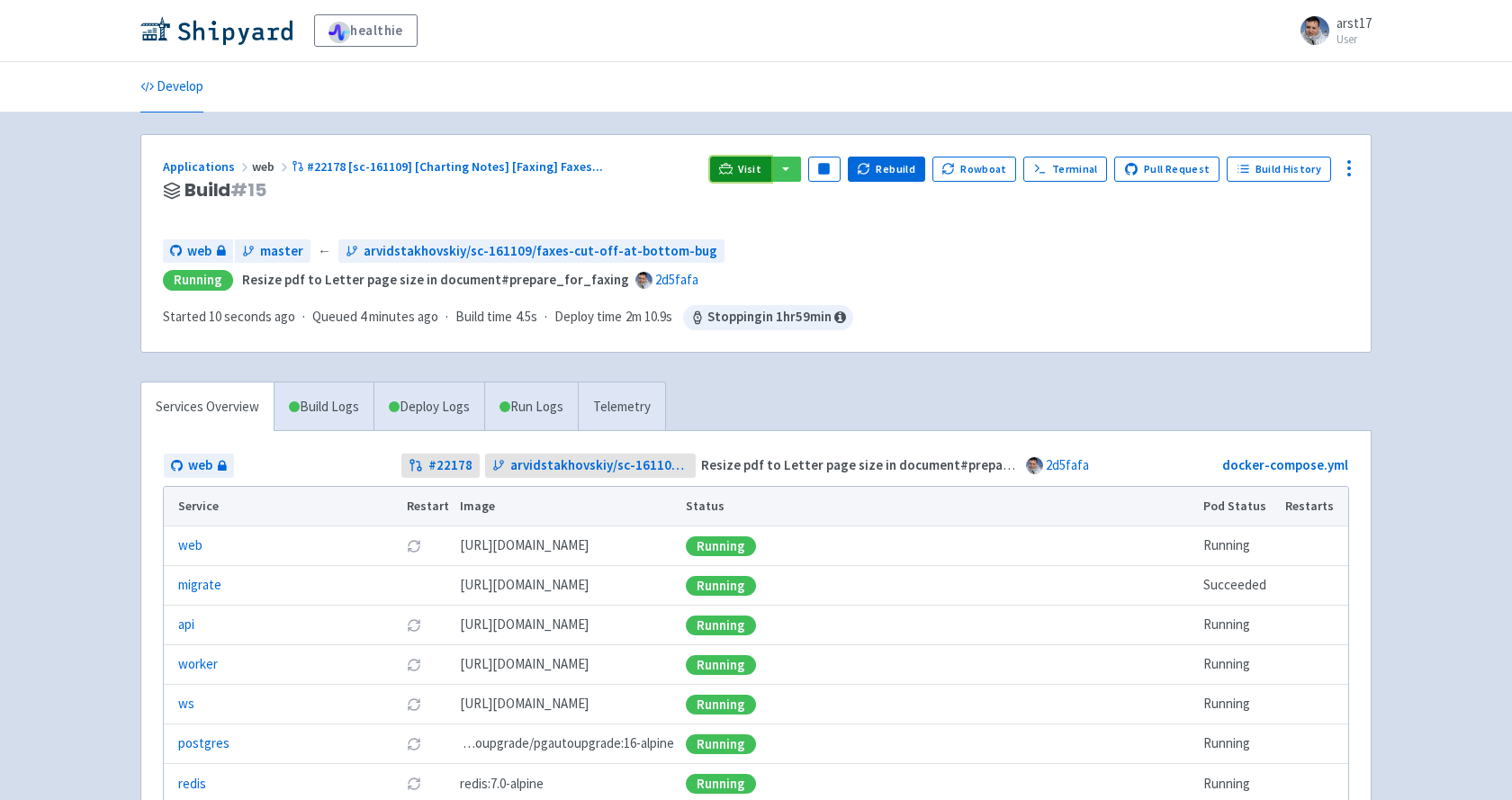
click at [756, 180] on link "Visit" at bounding box center [741, 170] width 61 height 26
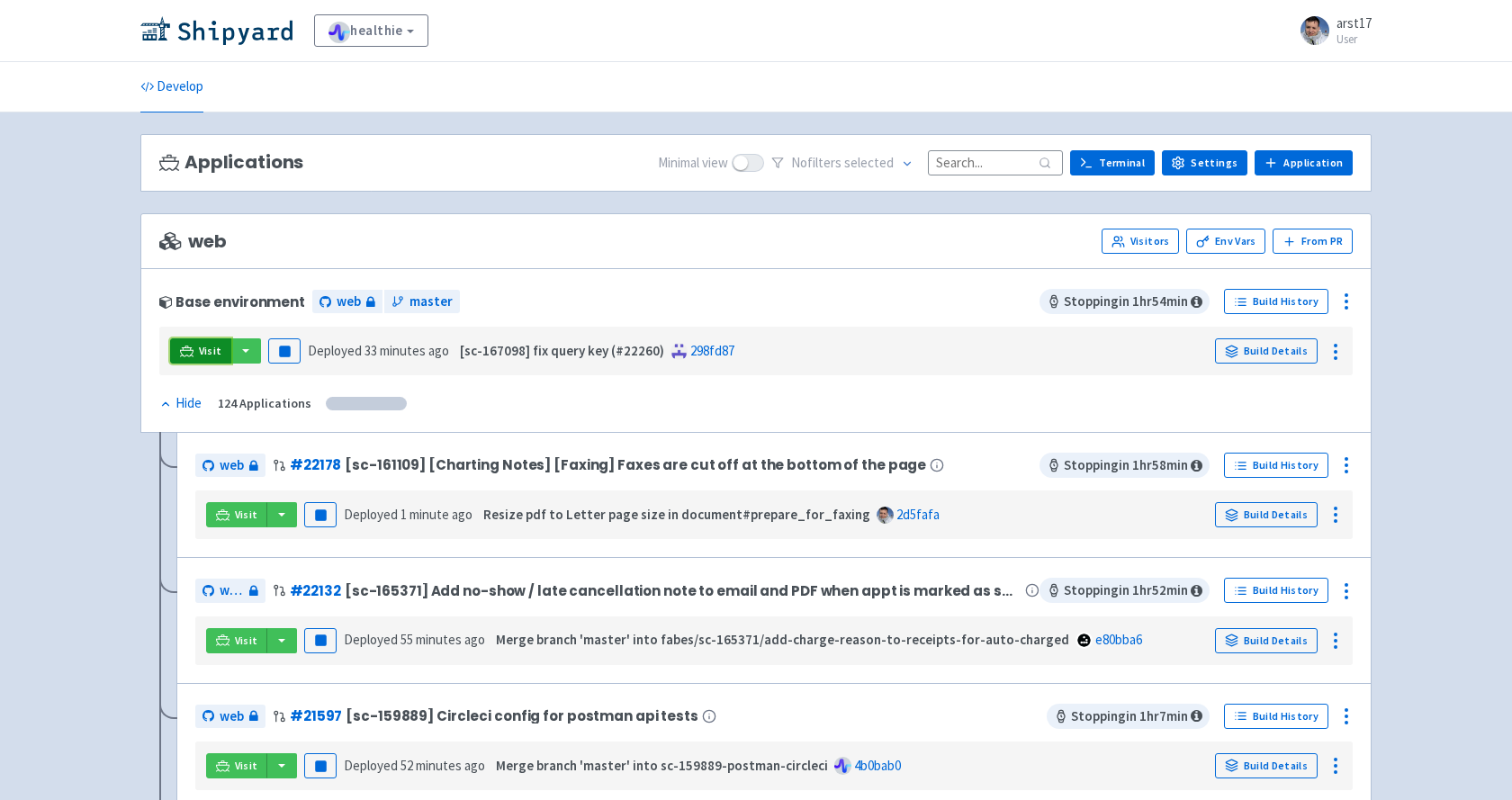
click at [203, 343] on link "Visit" at bounding box center [200, 351] width 61 height 26
